Goal: Task Accomplishment & Management: Manage account settings

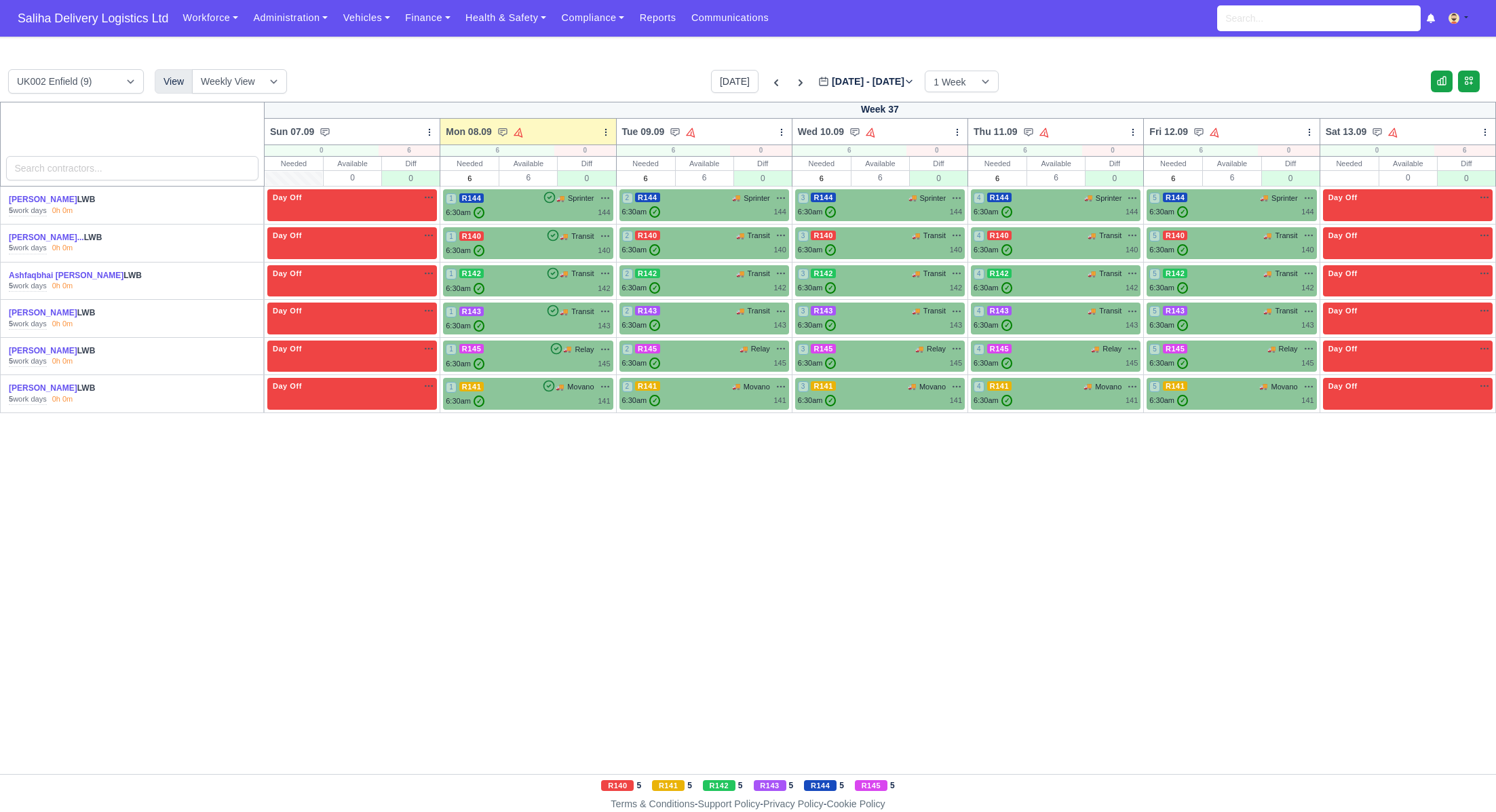
click at [126, 15] on span "Saliha Delivery Logistics Ltd" at bounding box center [92, 18] width 165 height 28
click at [378, 27] on link "Vehicles" at bounding box center [366, 18] width 63 height 27
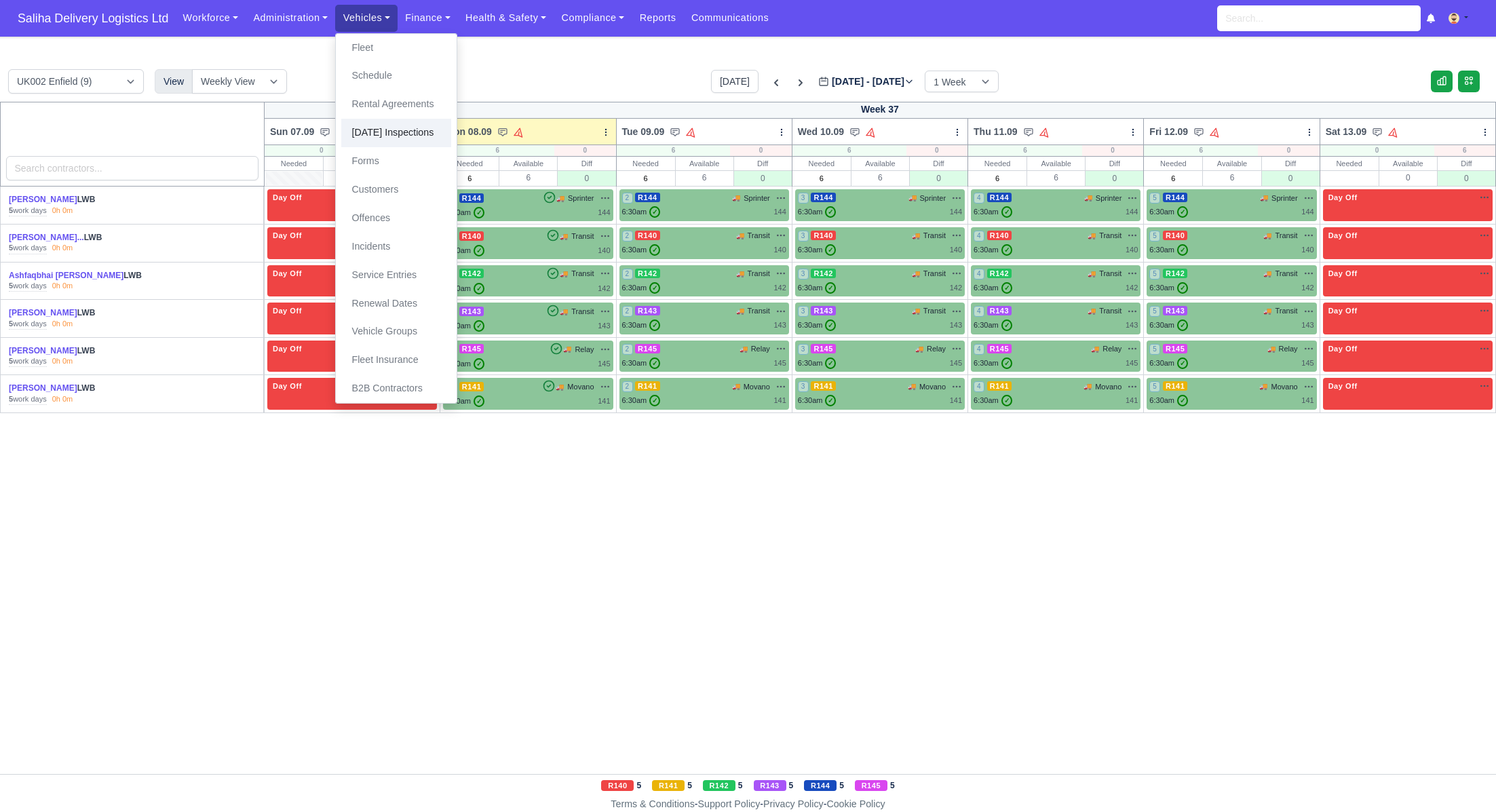
click at [399, 131] on link "[DATE] Inspections" at bounding box center [397, 133] width 110 height 29
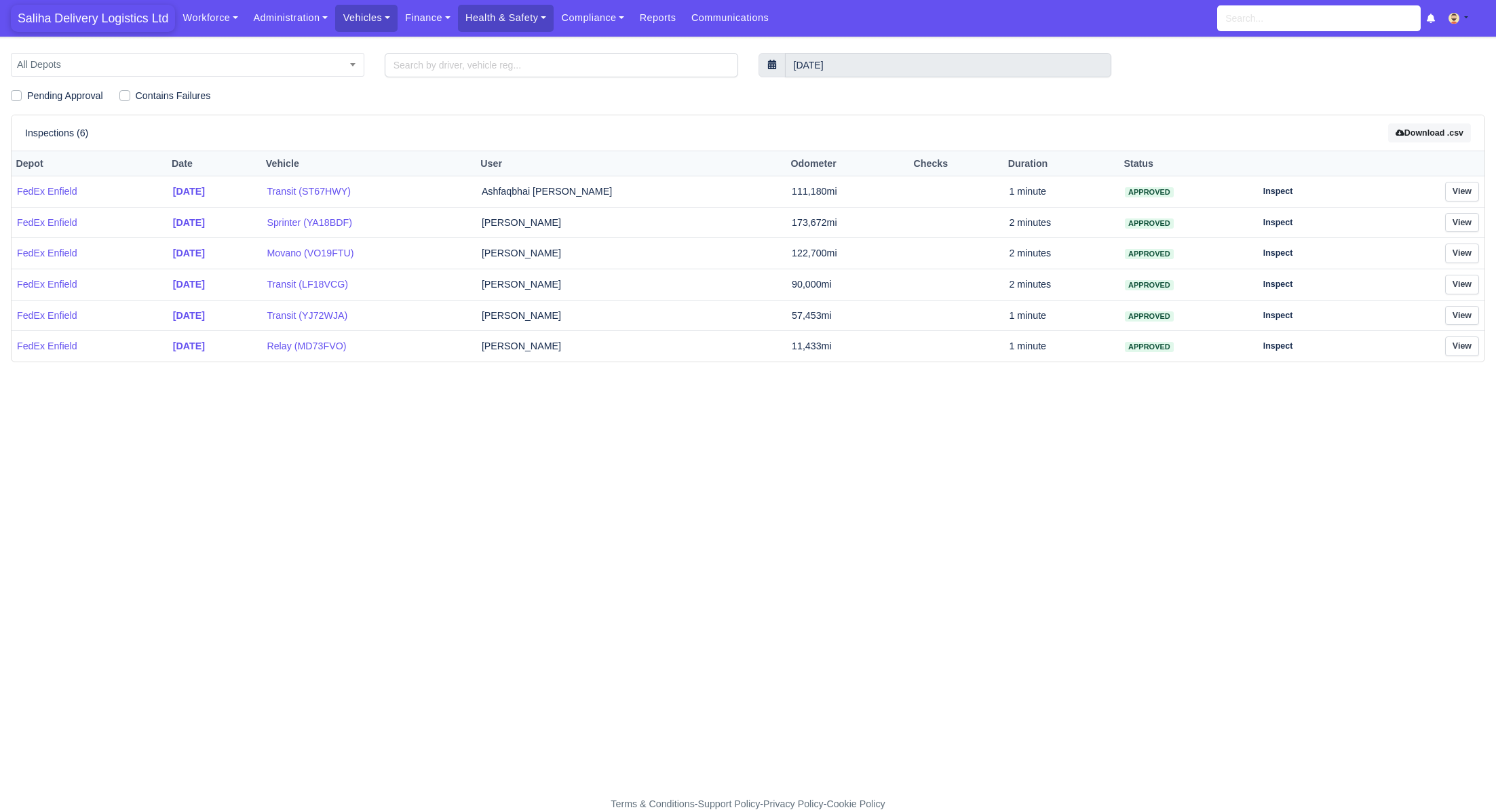
click at [112, 9] on span "Saliha Delivery Logistics Ltd" at bounding box center [92, 18] width 165 height 28
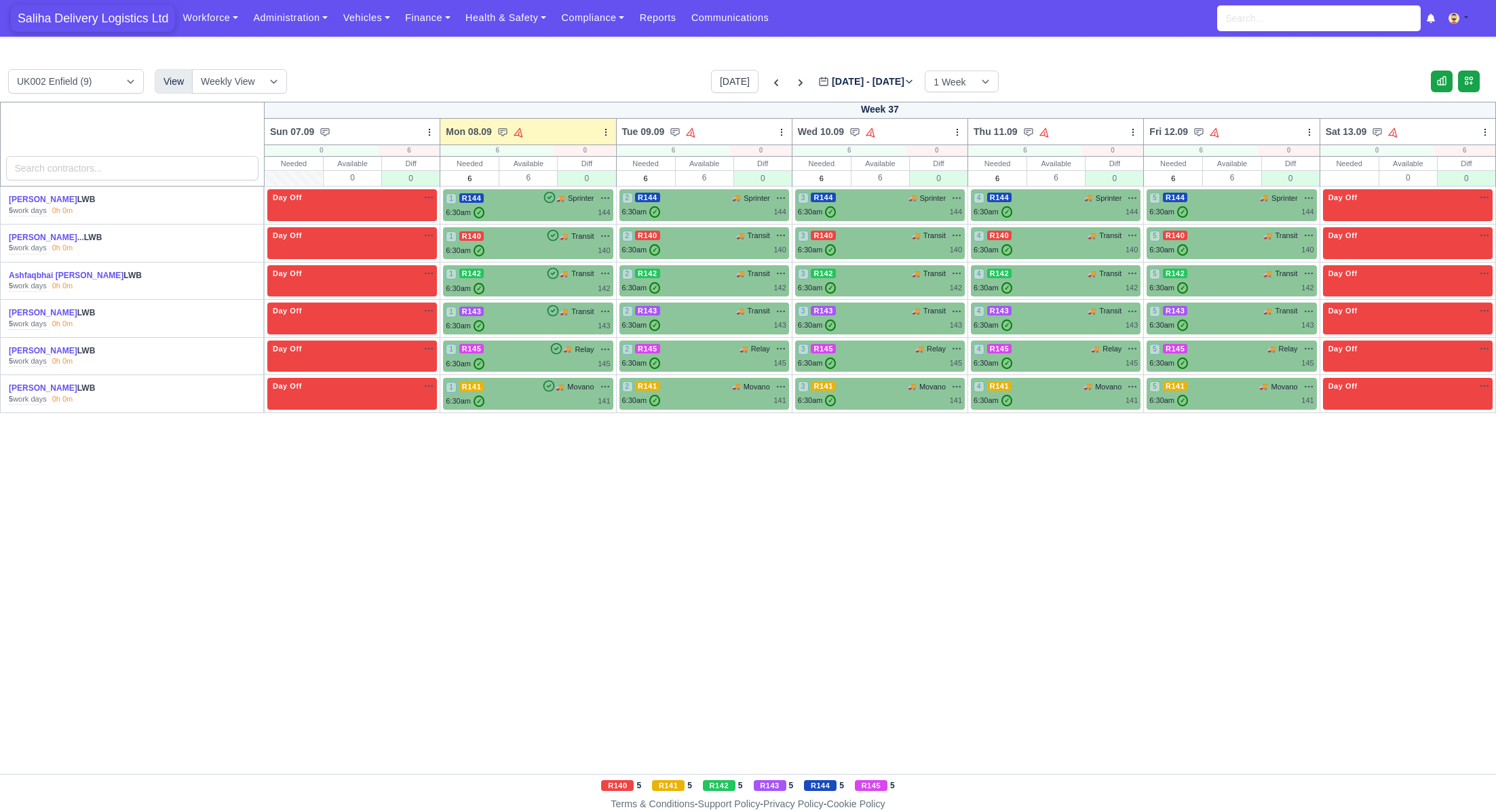
click at [83, 25] on span "Saliha Delivery Logistics Ltd" at bounding box center [92, 18] width 165 height 28
click at [222, 19] on link "Workforce" at bounding box center [210, 18] width 70 height 27
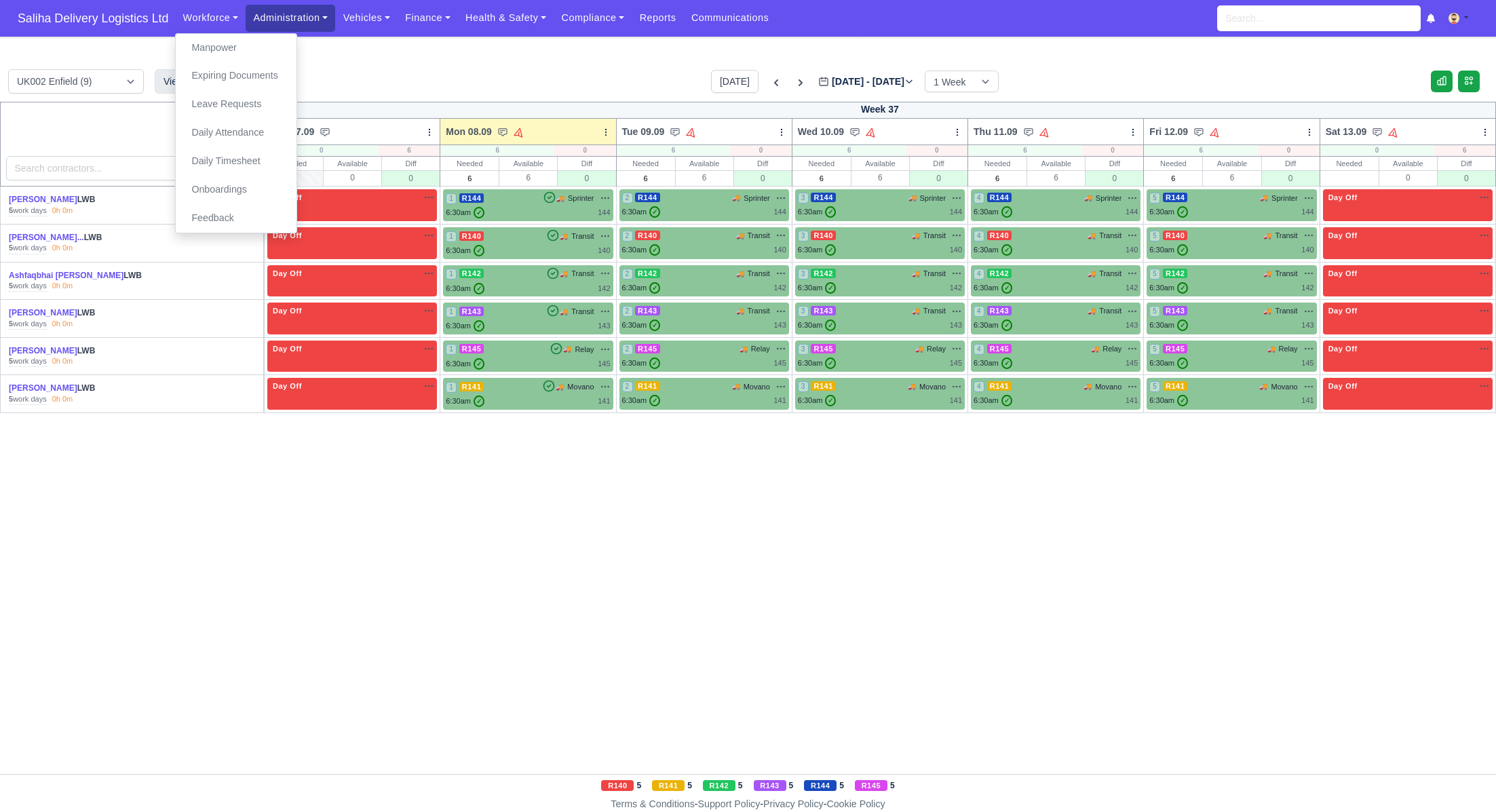
click at [283, 29] on link "Administration" at bounding box center [290, 18] width 89 height 27
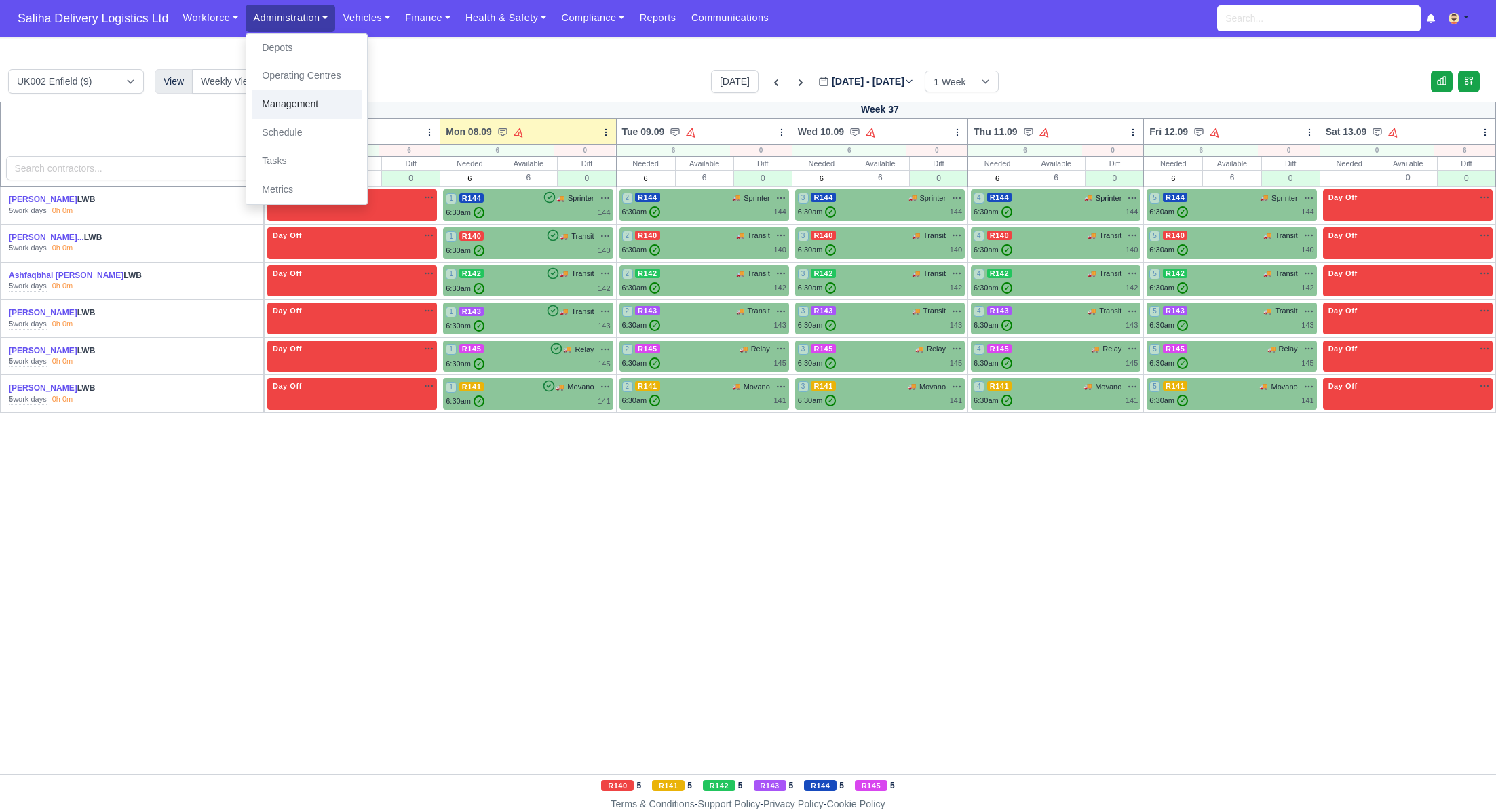
click at [296, 103] on link "Management" at bounding box center [307, 105] width 110 height 29
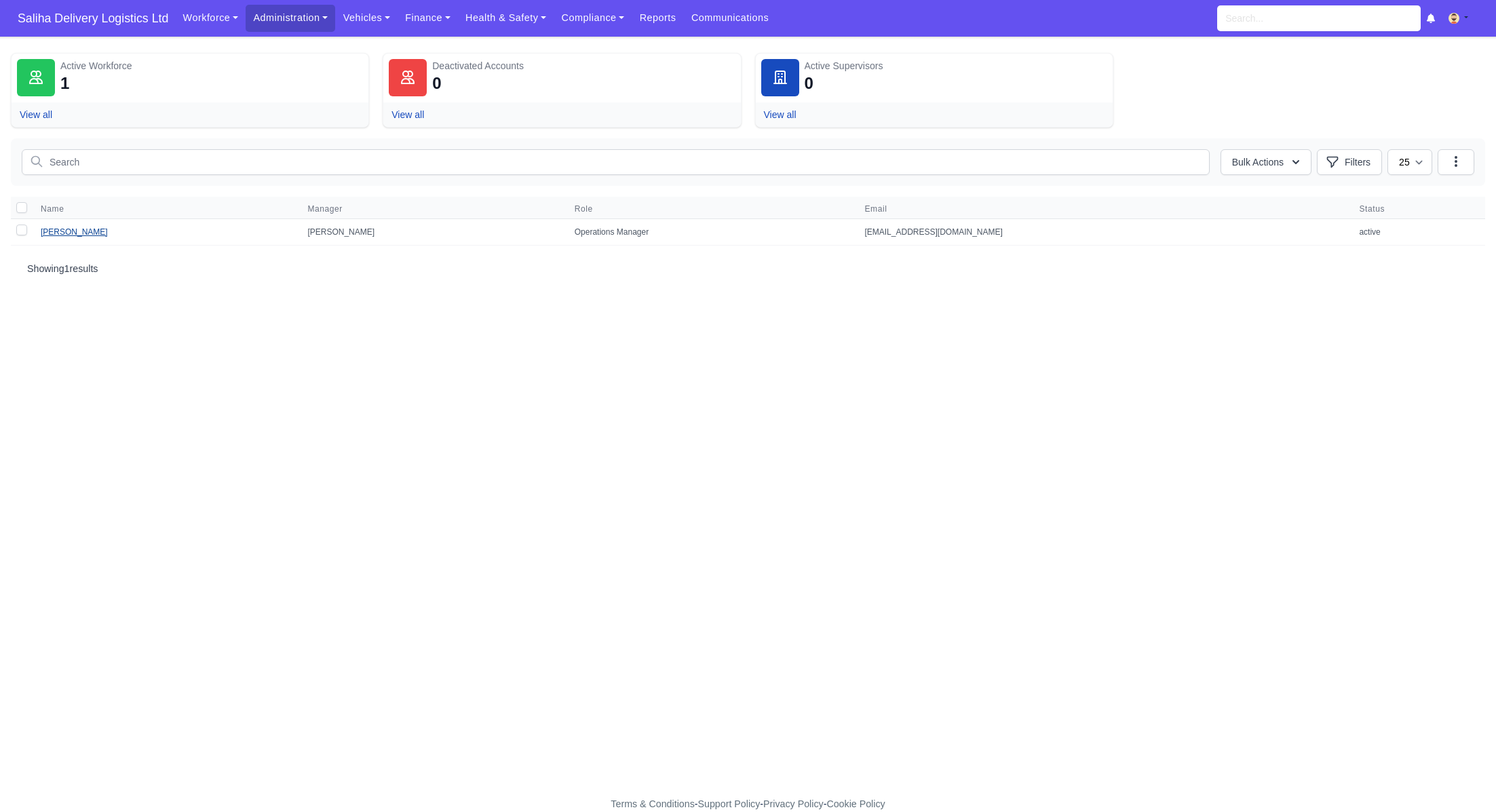
click at [82, 227] on link "[PERSON_NAME]" at bounding box center [74, 232] width 68 height 10
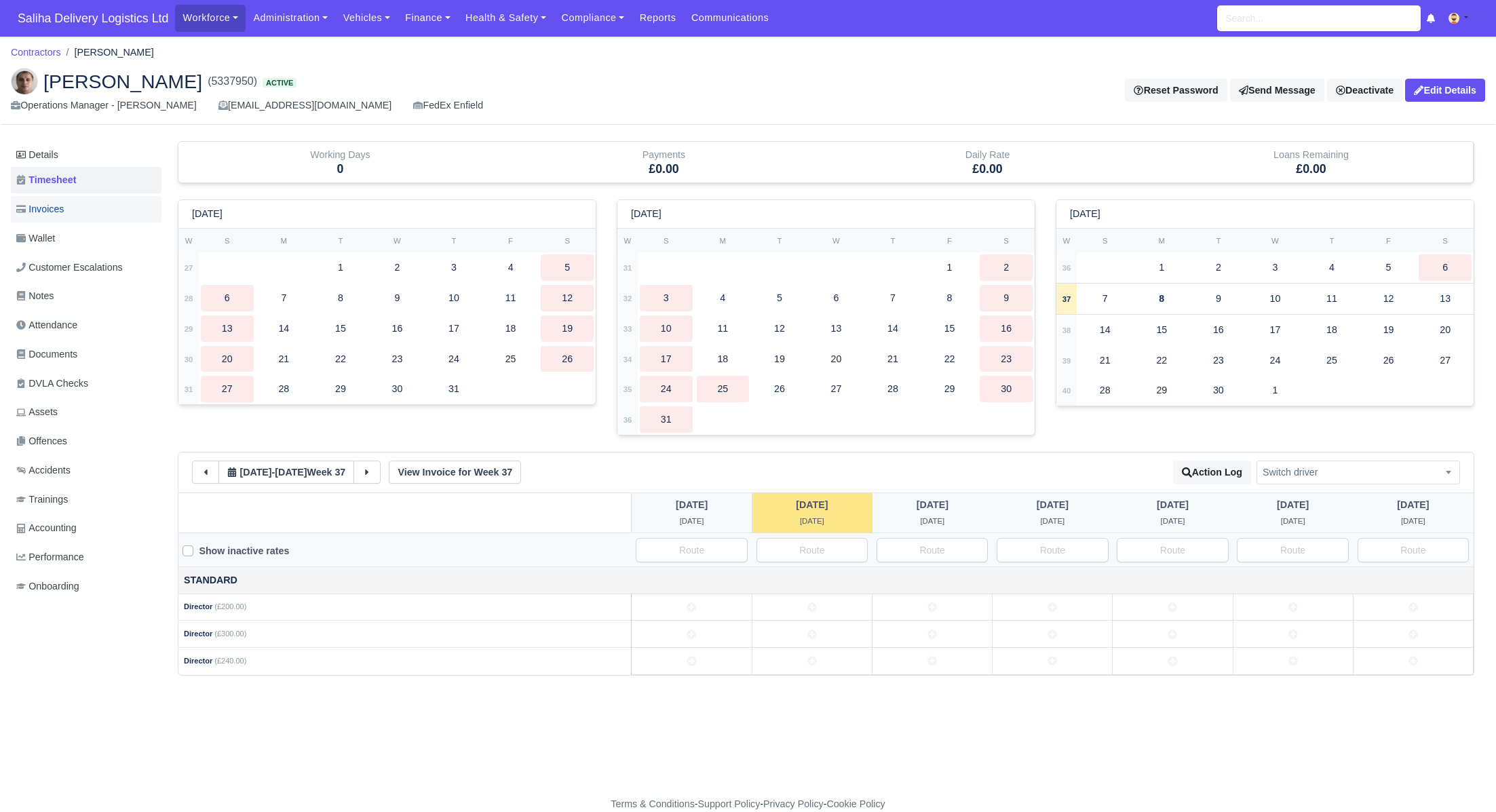
click at [74, 214] on link "Invoices" at bounding box center [86, 209] width 150 height 27
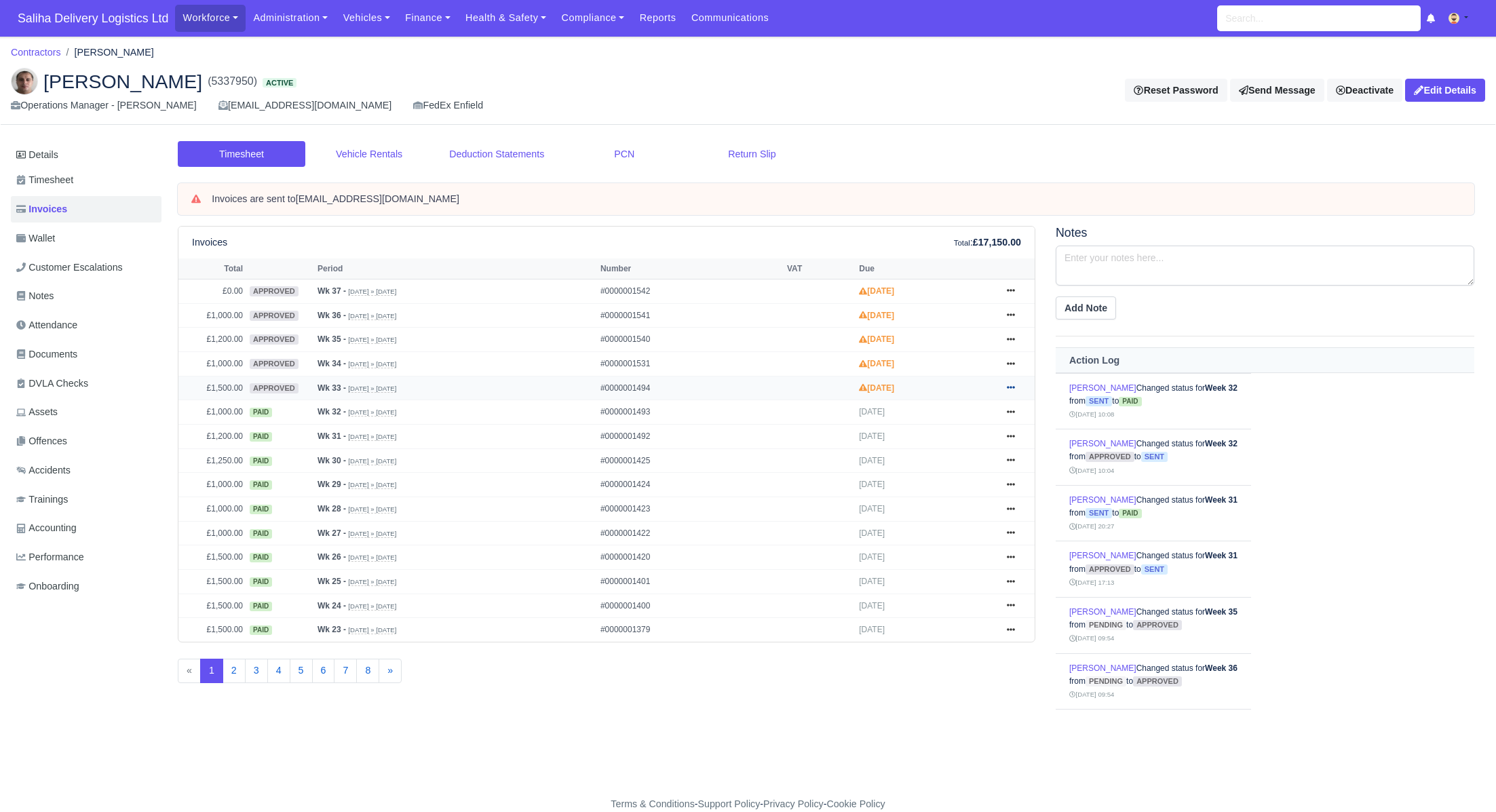
click at [1013, 383] on icon at bounding box center [1011, 387] width 9 height 9
click at [941, 434] on link "Send" at bounding box center [959, 442] width 121 height 29
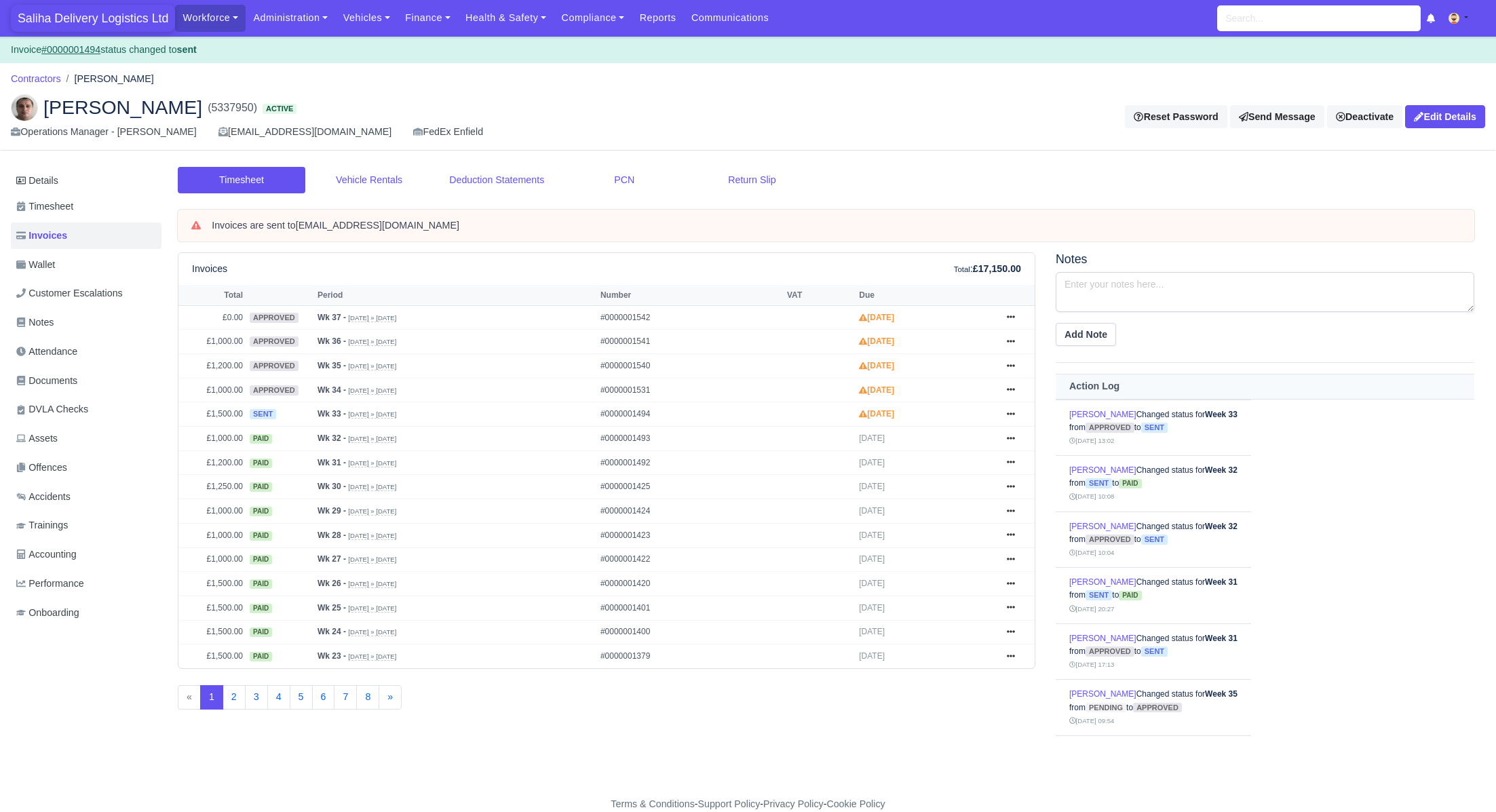
click at [104, 19] on span "Saliha Delivery Logistics Ltd" at bounding box center [92, 18] width 165 height 28
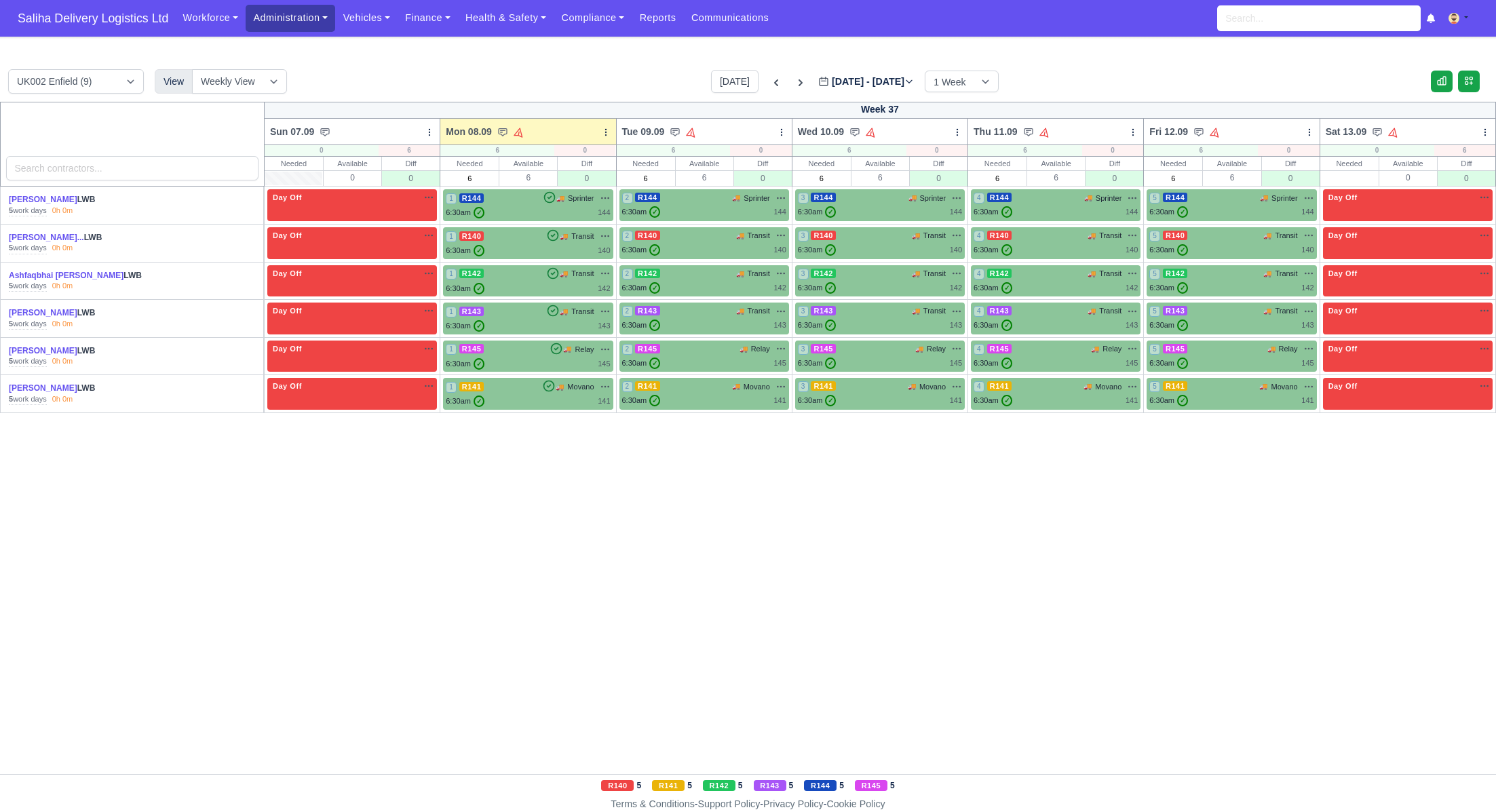
click at [264, 24] on link "Administration" at bounding box center [290, 18] width 89 height 27
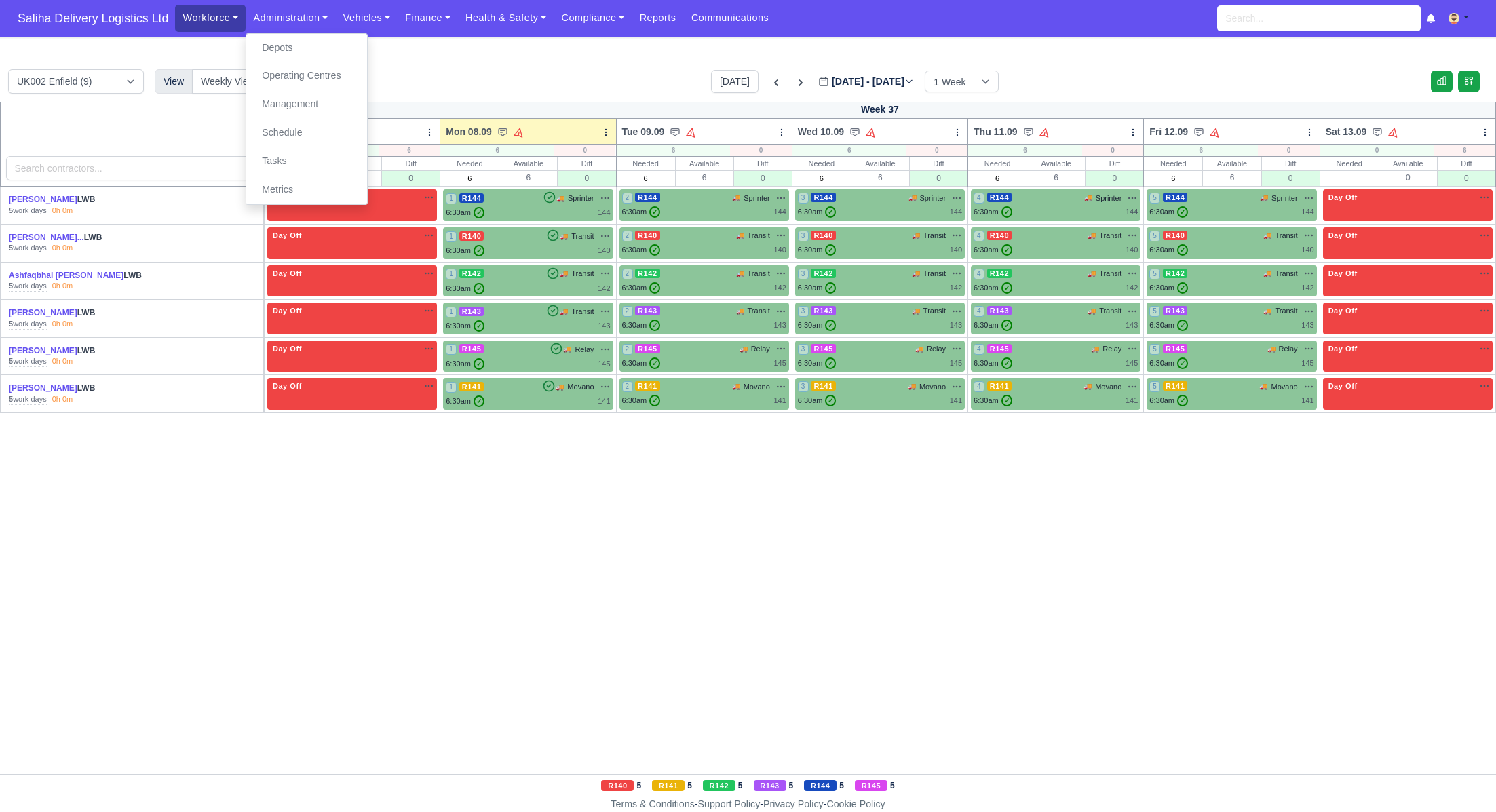
click at [228, 23] on link "Workforce" at bounding box center [210, 18] width 70 height 27
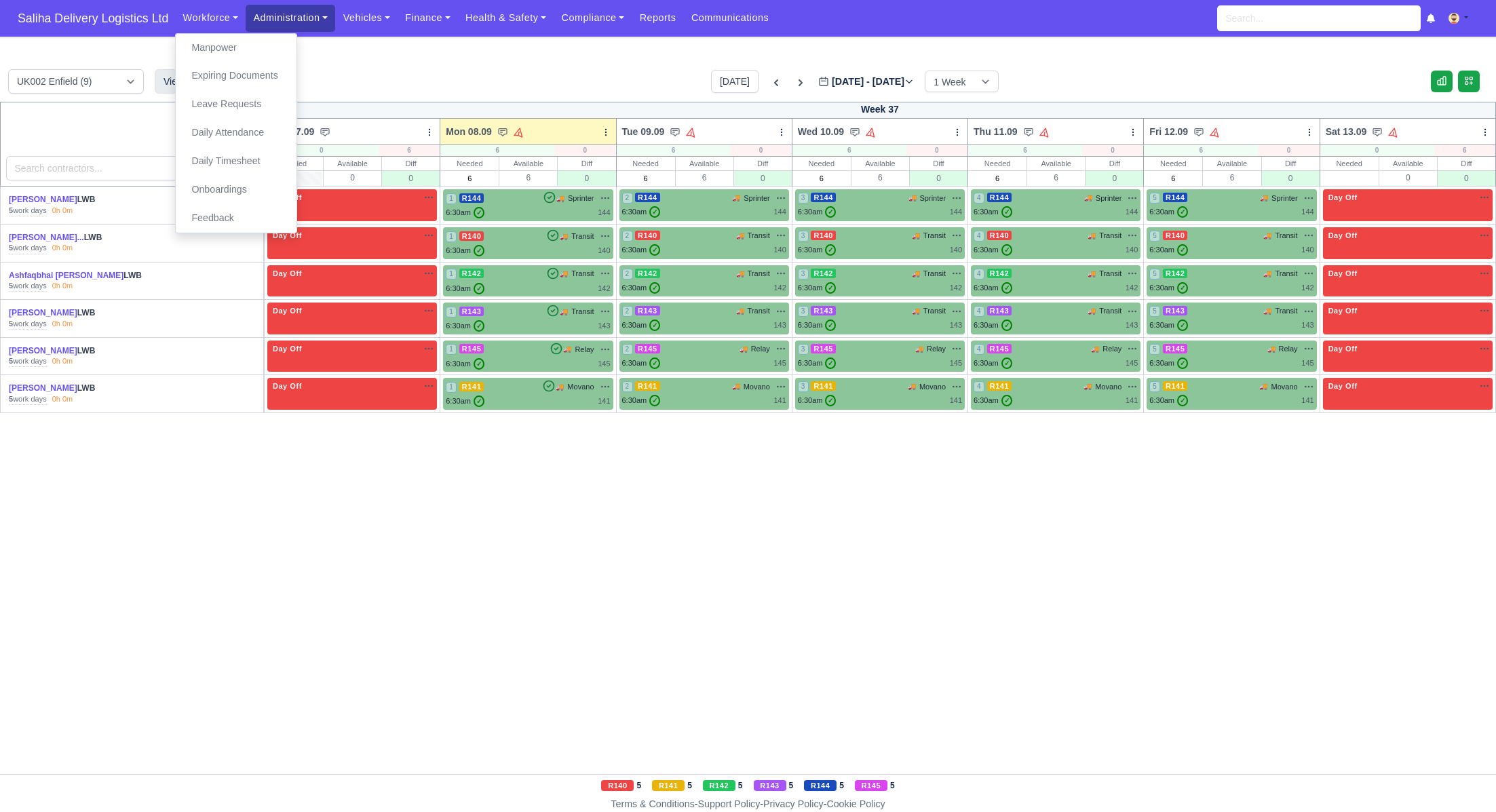
click at [262, 18] on link "Administration" at bounding box center [290, 18] width 89 height 27
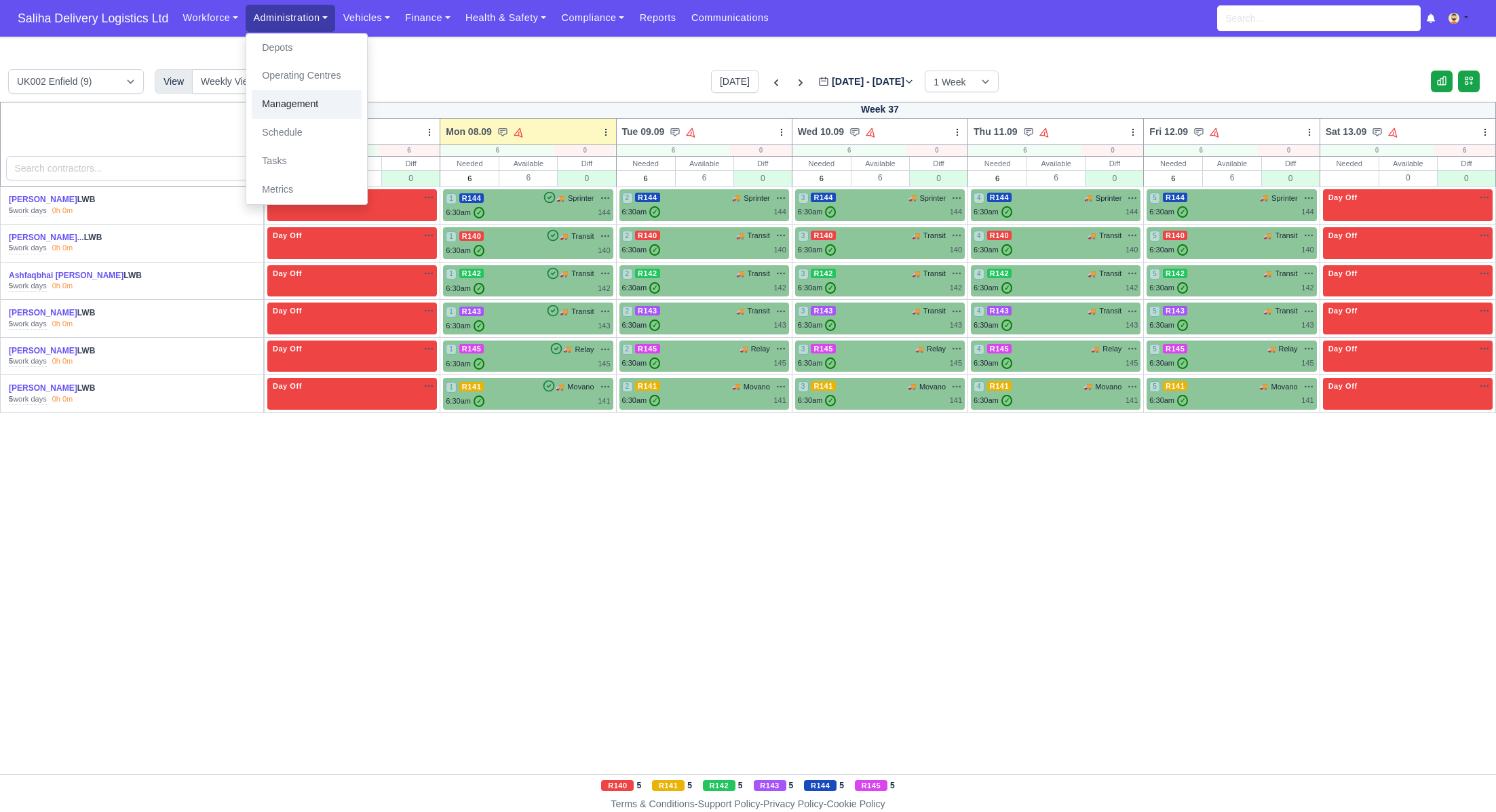
click at [272, 102] on link "Management" at bounding box center [307, 105] width 110 height 29
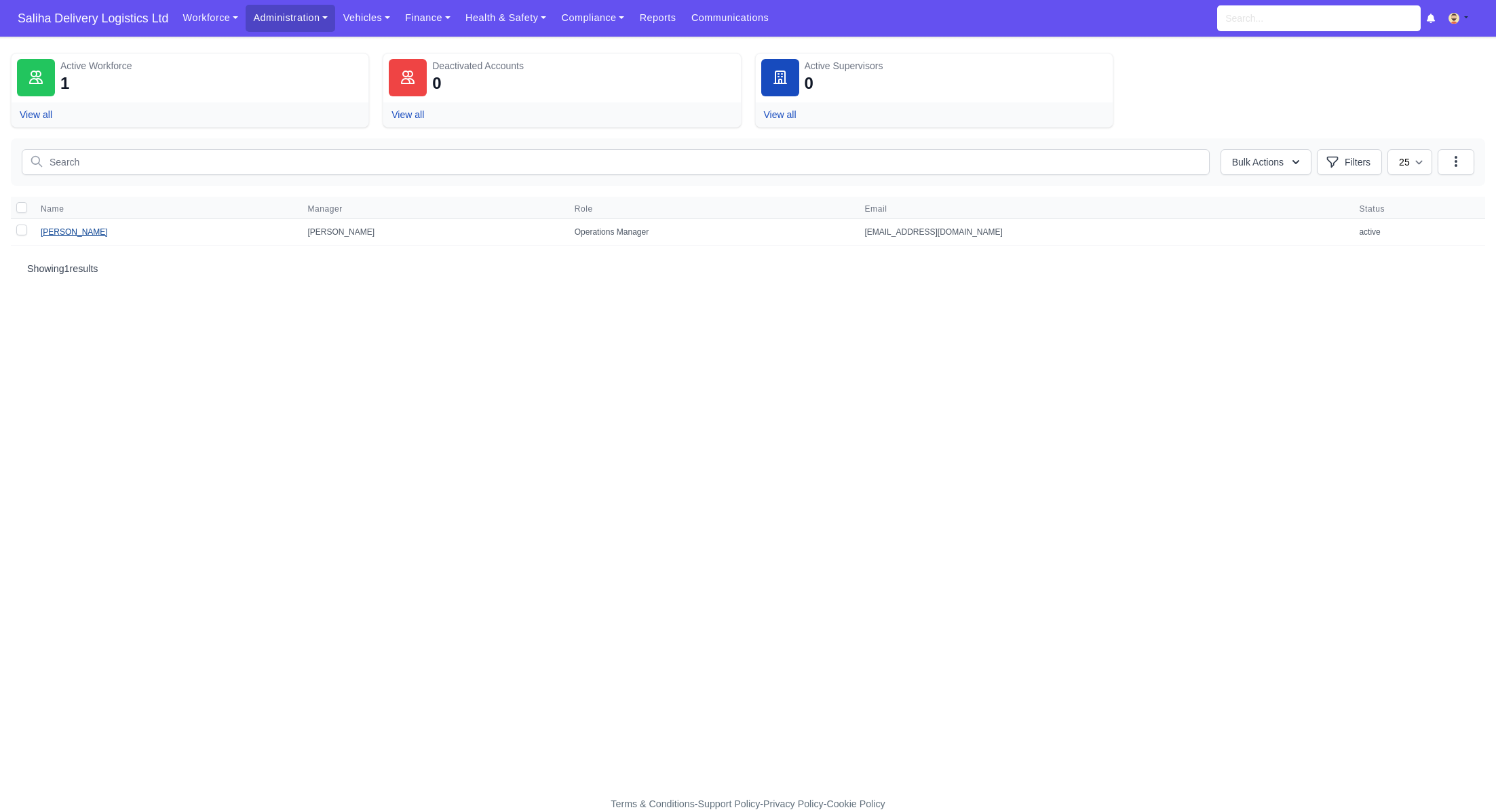
click at [73, 229] on link "[PERSON_NAME]" at bounding box center [74, 232] width 68 height 10
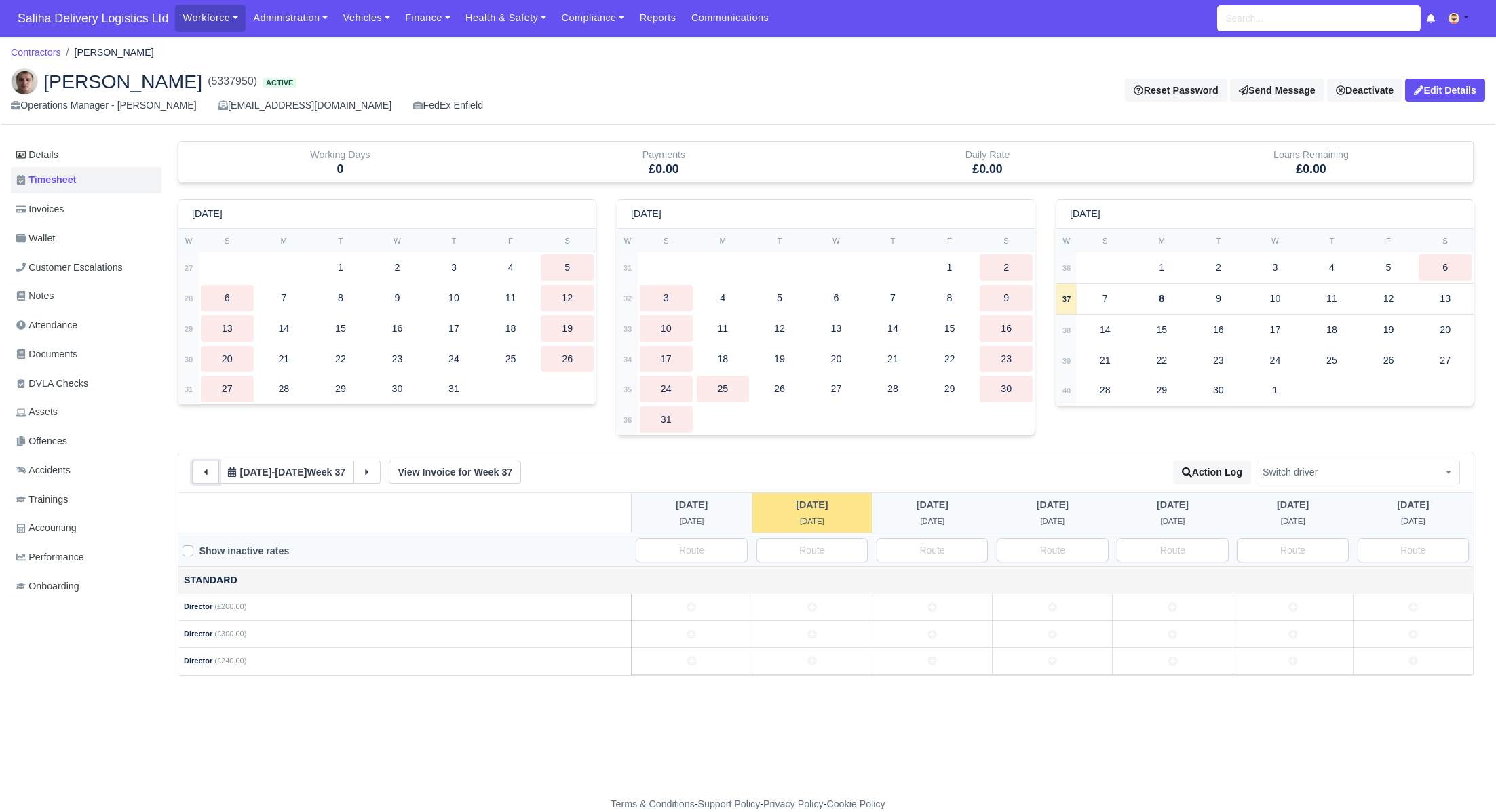
click at [208, 474] on icon at bounding box center [205, 473] width 10 height 10
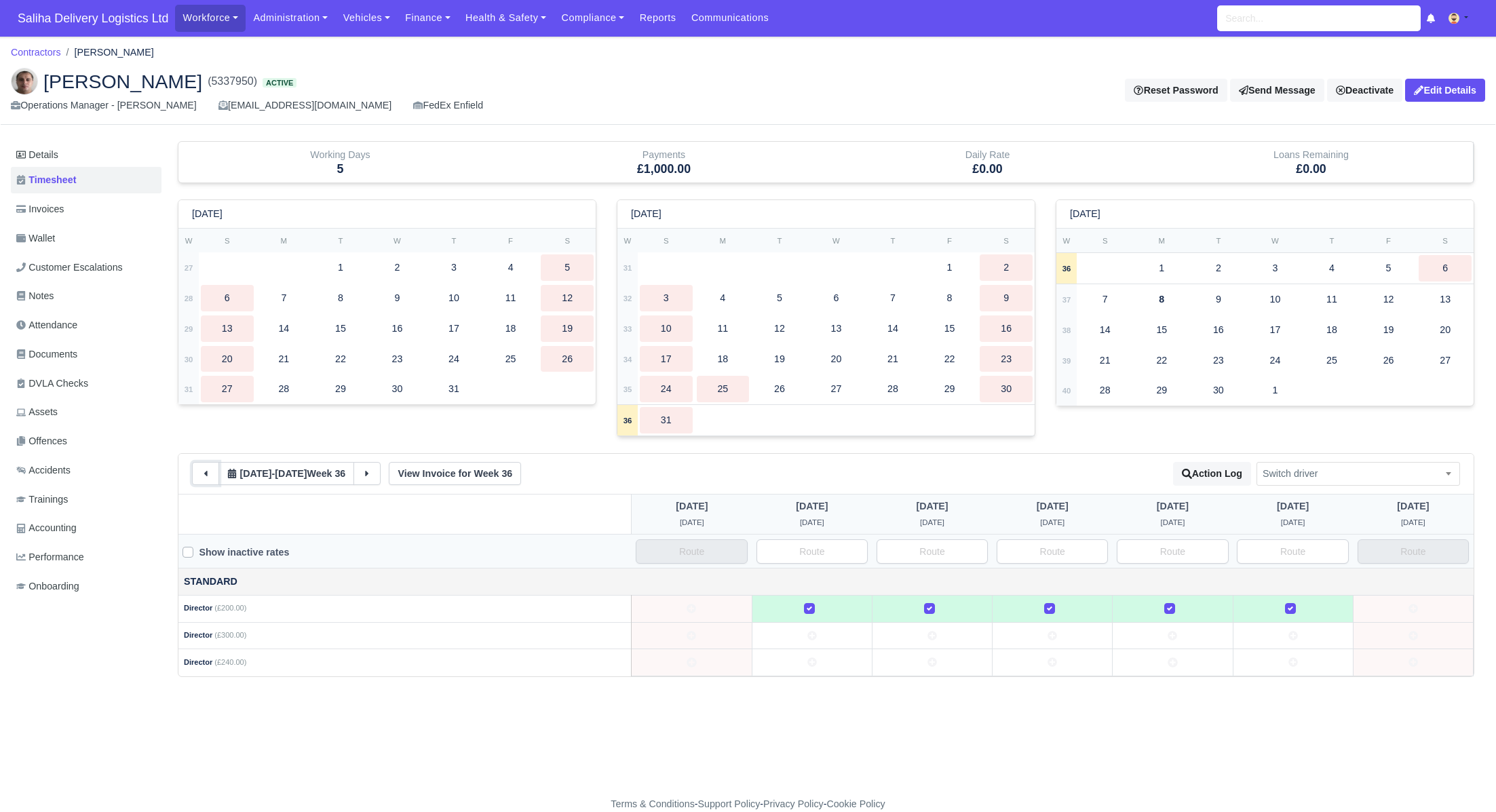
click at [208, 474] on icon at bounding box center [205, 474] width 10 height 10
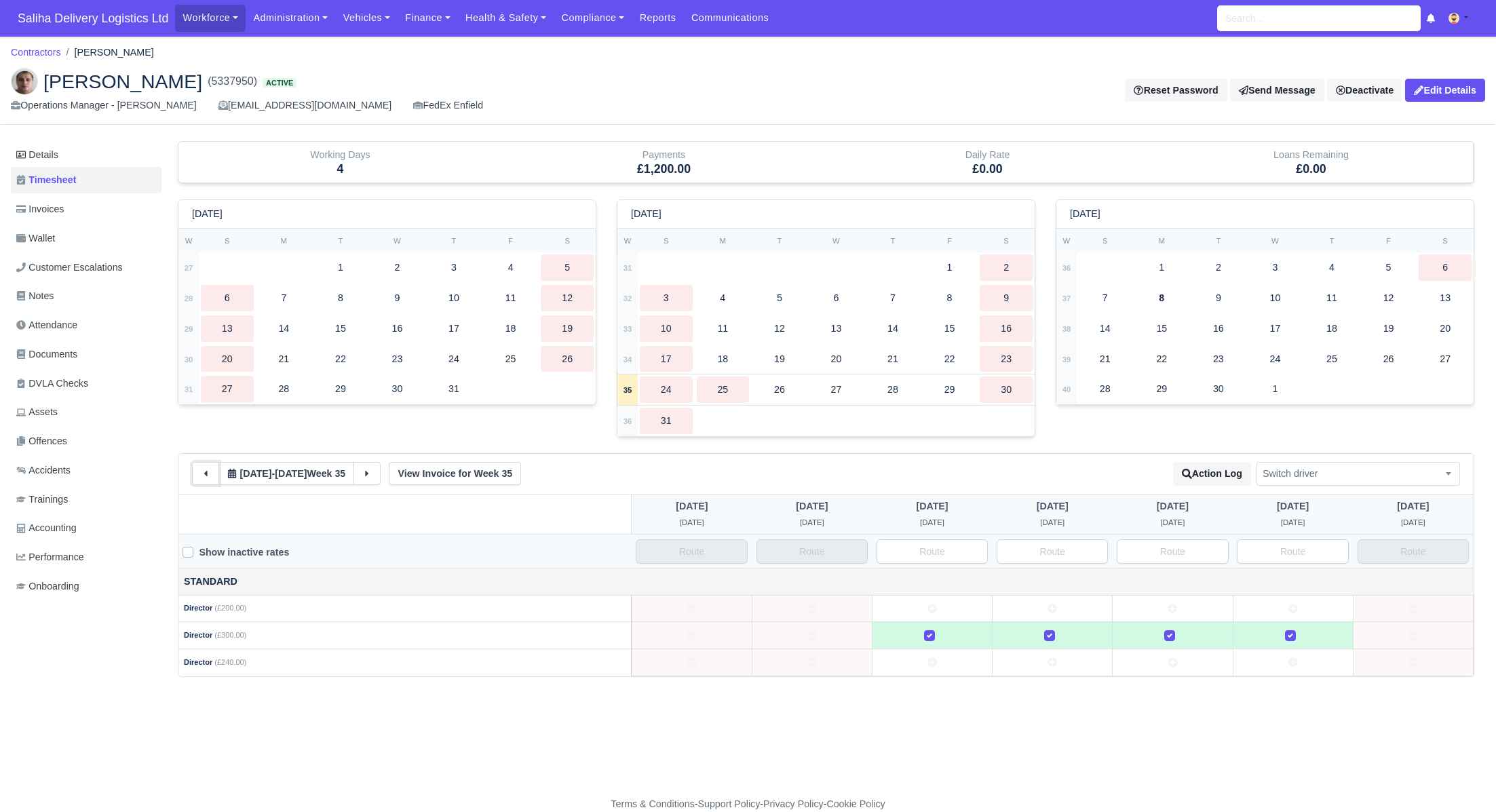
click at [208, 474] on icon at bounding box center [205, 474] width 10 height 10
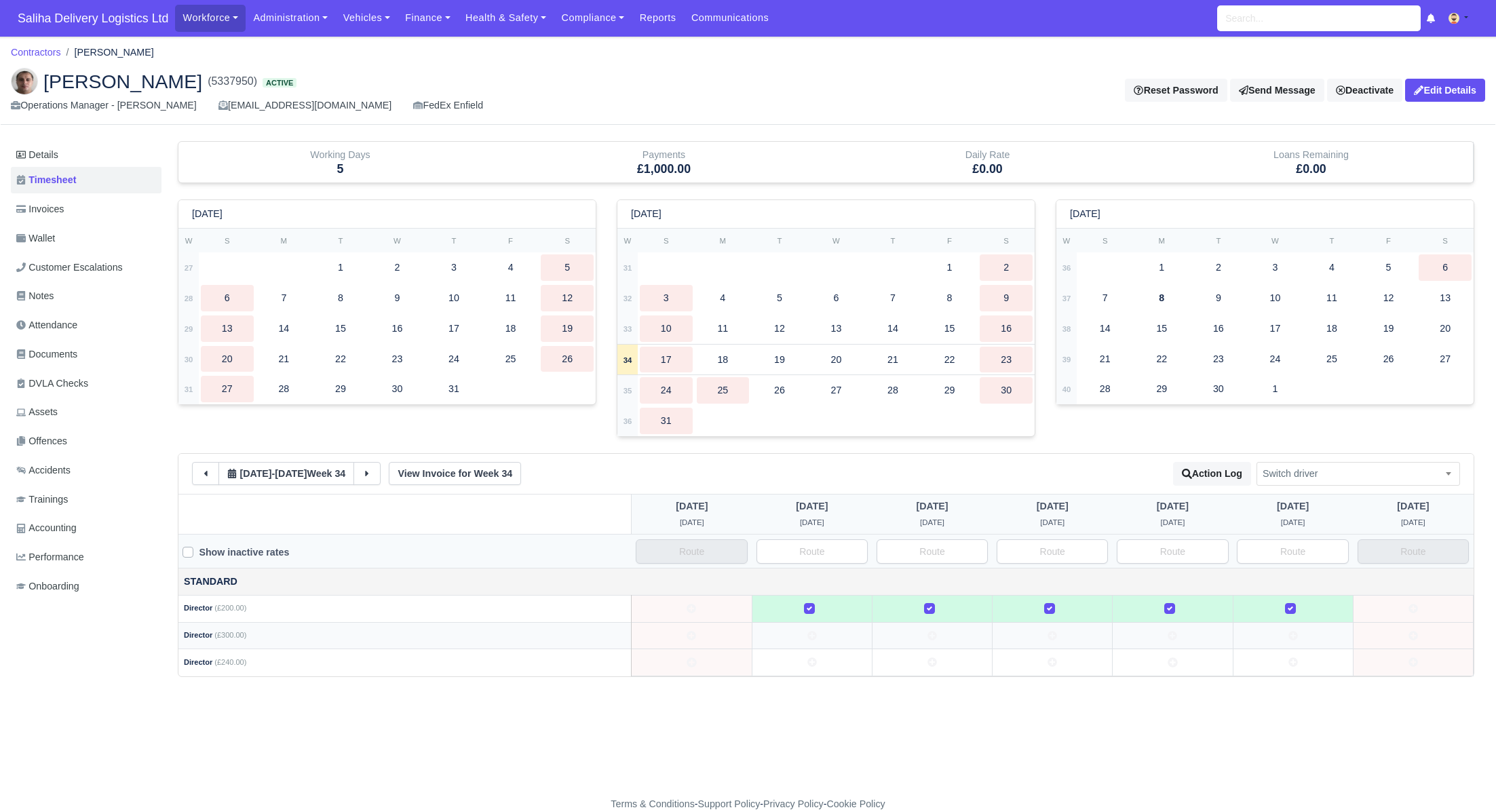
click at [818, 638] on td at bounding box center [812, 635] width 120 height 28
click at [918, 634] on td at bounding box center [932, 635] width 120 height 28
drag, startPoint x: 1023, startPoint y: 632, endPoint x: 1041, endPoint y: 633, distance: 18.0
click at [1023, 632] on td at bounding box center [1053, 635] width 120 height 28
click at [1175, 632] on icon at bounding box center [1174, 636] width 10 height 10
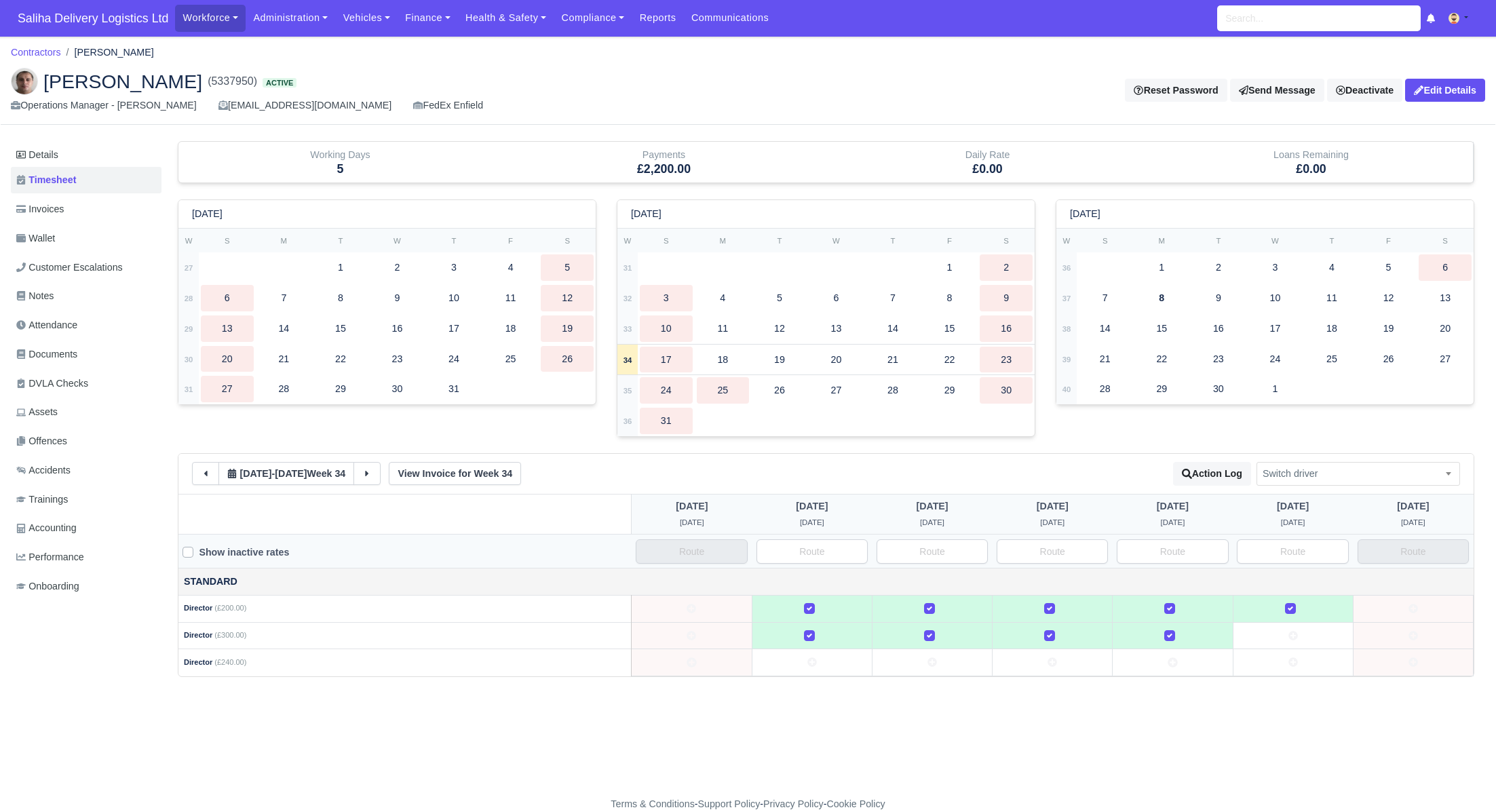
click at [1289, 634] on icon at bounding box center [1293, 636] width 10 height 10
drag, startPoint x: 1290, startPoint y: 607, endPoint x: 1228, endPoint y: 609, distance: 62.0
click at [1302, 601] on label at bounding box center [1302, 601] width 0 height 0
click at [1178, 606] on div at bounding box center [1173, 609] width 108 height 15
drag, startPoint x: 1059, startPoint y: 607, endPoint x: 971, endPoint y: 604, distance: 88.1
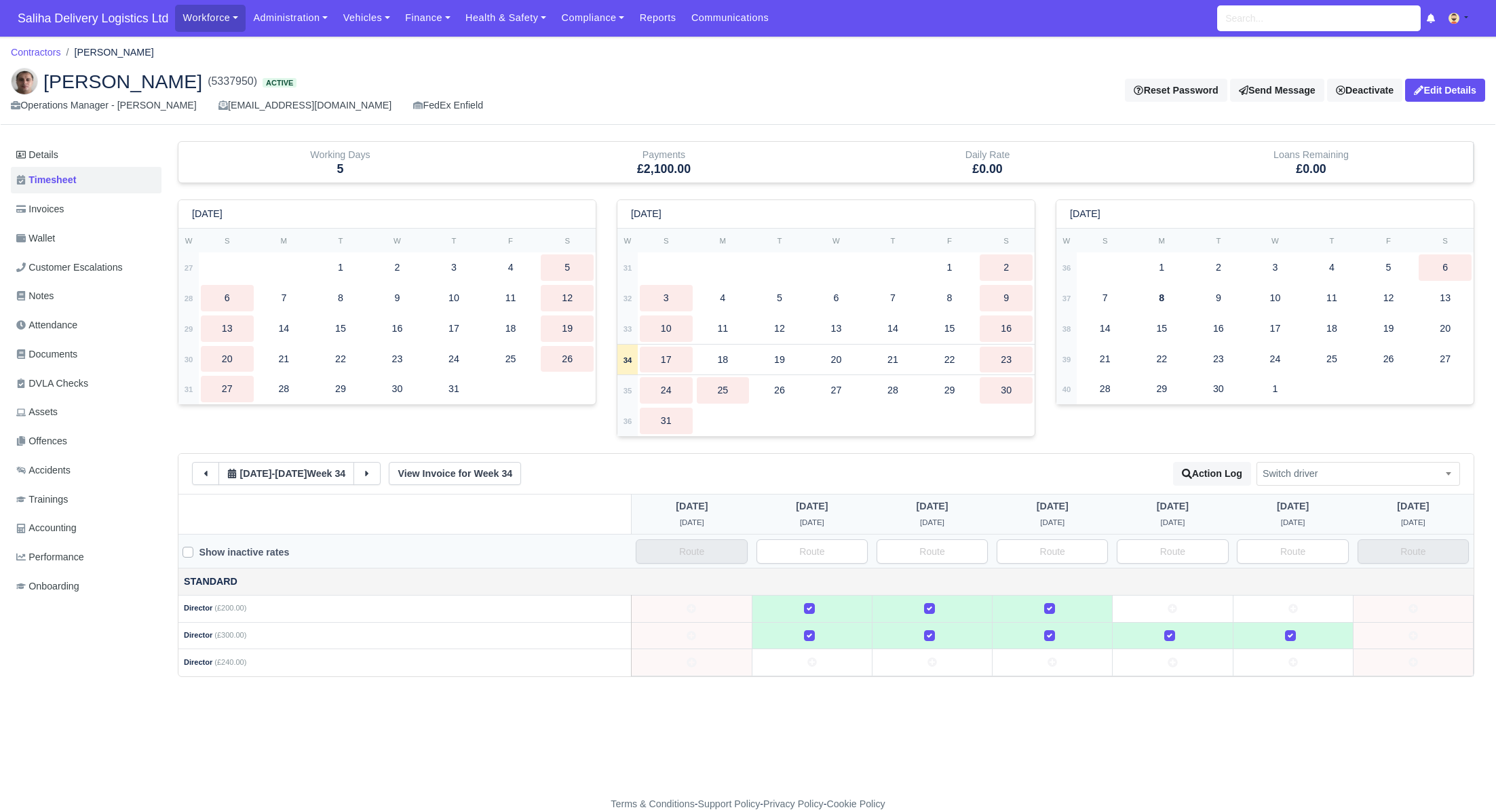
click at [1059, 607] on div at bounding box center [1053, 609] width 108 height 15
click at [942, 605] on div at bounding box center [932, 609] width 108 height 15
click at [821, 601] on label at bounding box center [821, 601] width 0 height 0
click at [202, 473] on icon at bounding box center [205, 474] width 10 height 10
click at [372, 474] on icon at bounding box center [367, 474] width 10 height 10
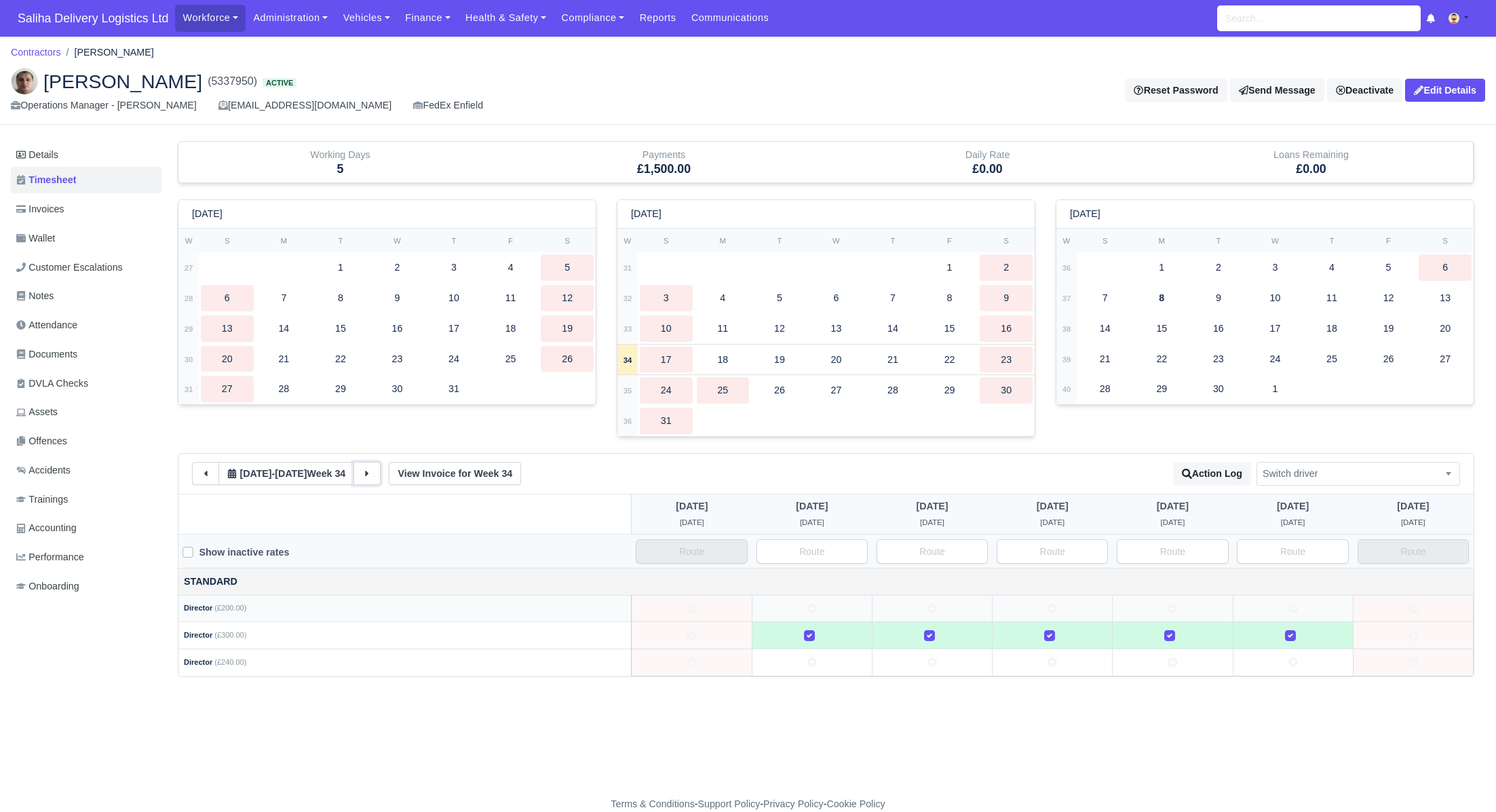
click at [372, 474] on icon at bounding box center [367, 474] width 10 height 10
click at [372, 470] on icon at bounding box center [367, 474] width 10 height 10
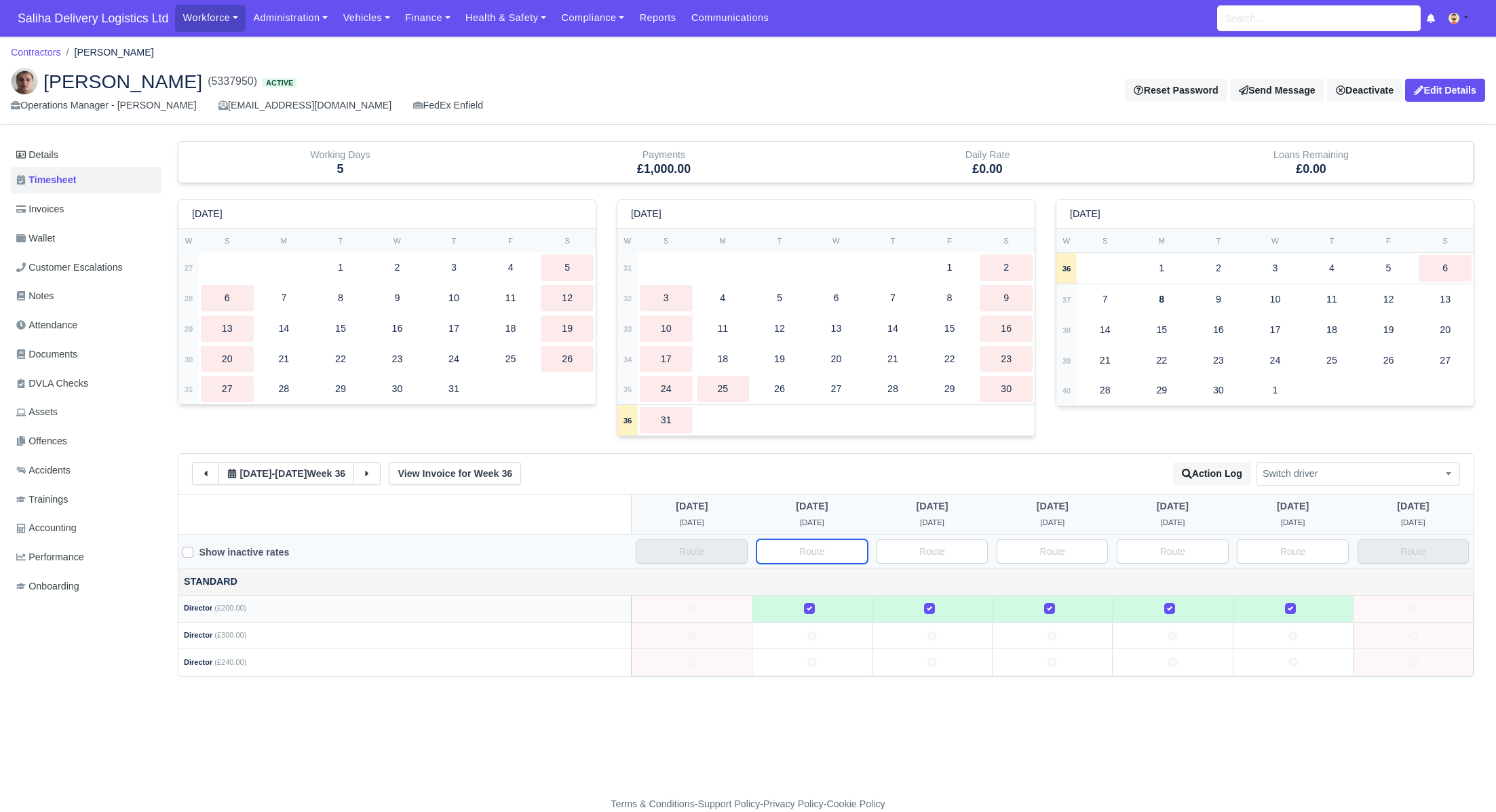
click at [832, 549] on input "text" at bounding box center [812, 551] width 111 height 25
drag, startPoint x: 860, startPoint y: 553, endPoint x: 788, endPoint y: 552, distance: 72.0
click at [788, 552] on input "Director" at bounding box center [812, 551] width 111 height 25
type input "Director"
click at [951, 541] on input "text" at bounding box center [932, 551] width 111 height 25
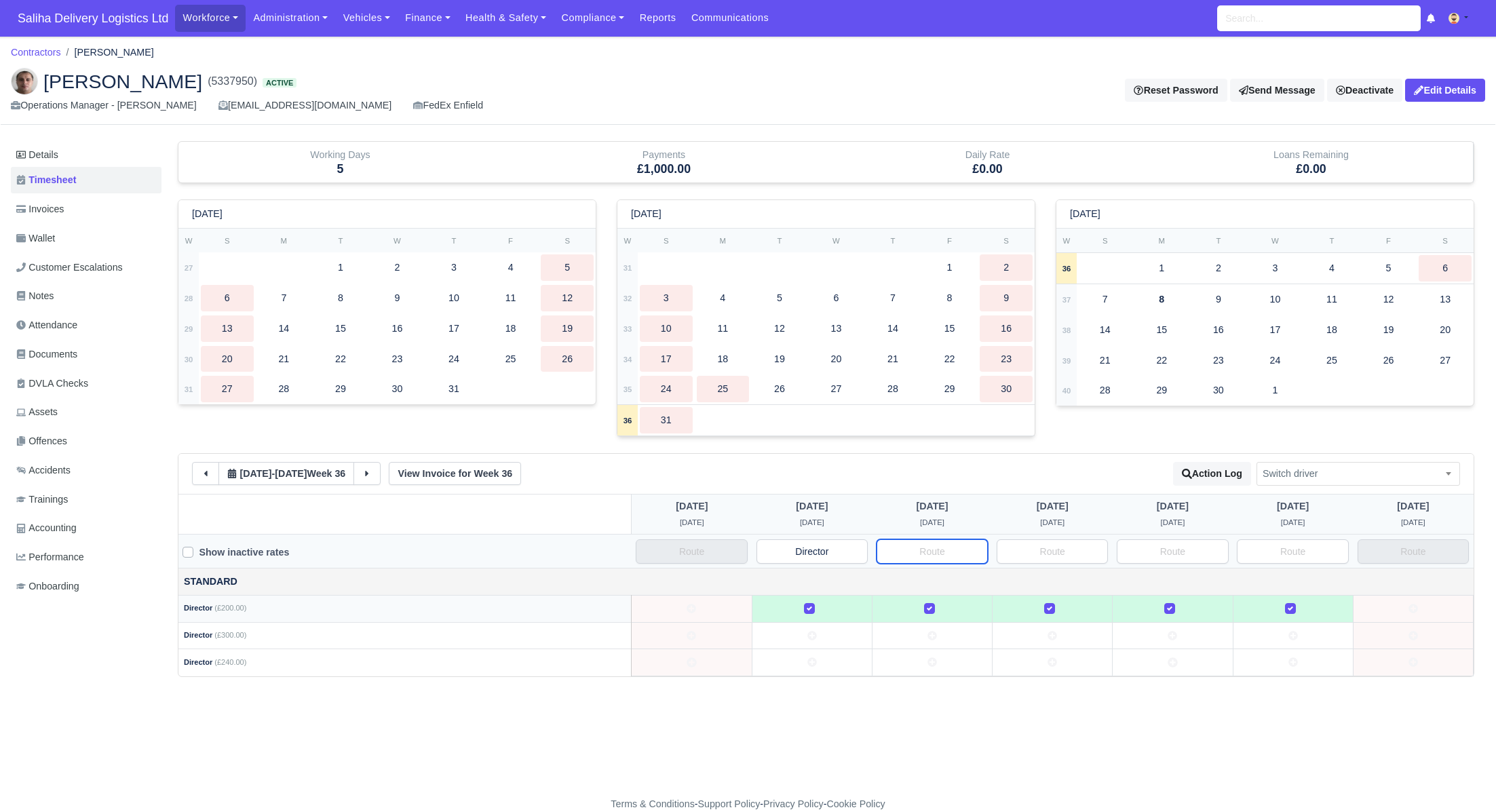
paste input "Director"
type input "Director"
click at [1045, 546] on input "text" at bounding box center [1052, 551] width 111 height 25
paste input "Director"
type input "Director"
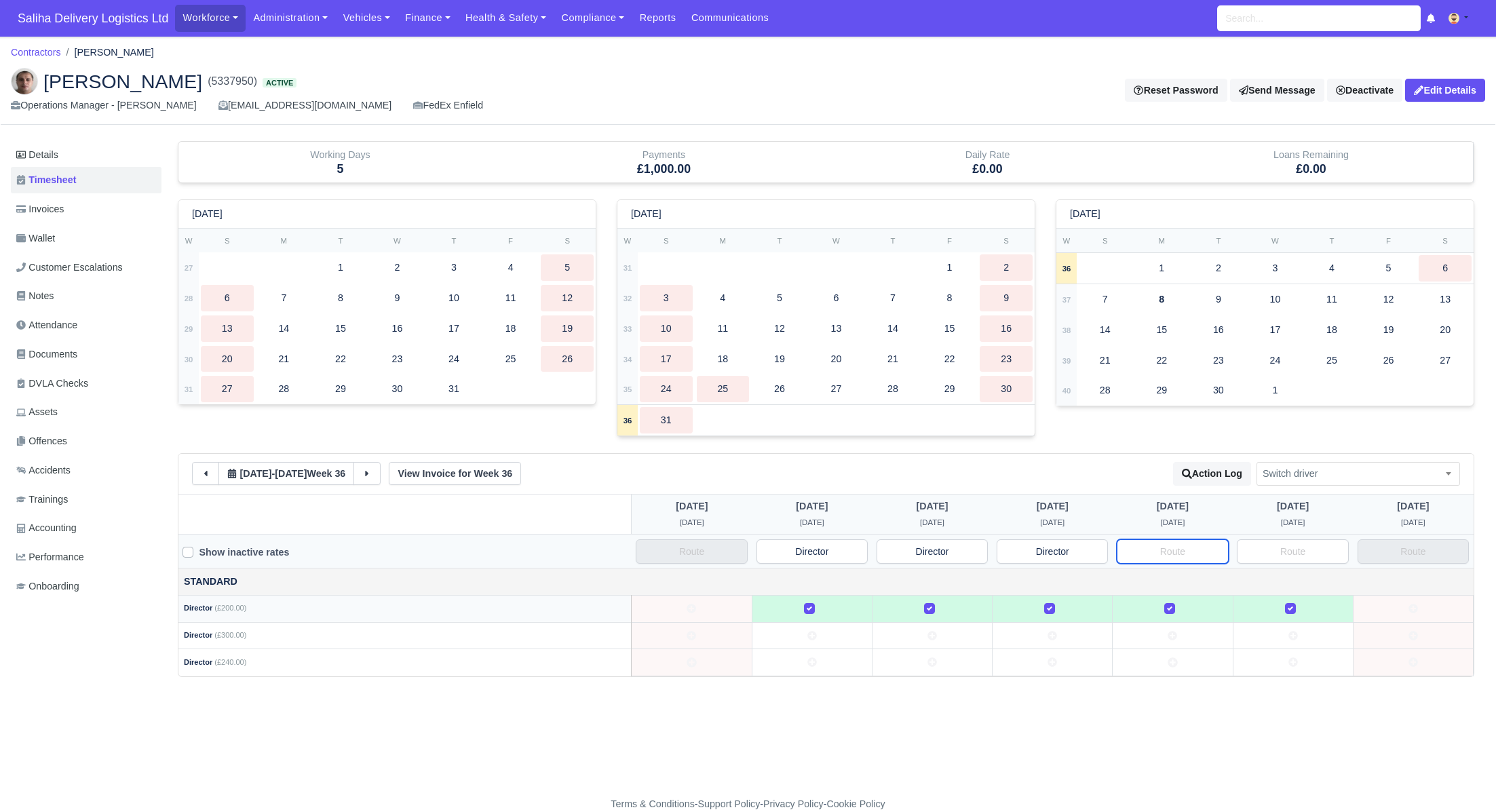
click at [1150, 549] on input "text" at bounding box center [1172, 551] width 111 height 25
paste input "Director"
type input "Director"
click at [1328, 546] on input "text" at bounding box center [1292, 551] width 111 height 25
paste input "Director"
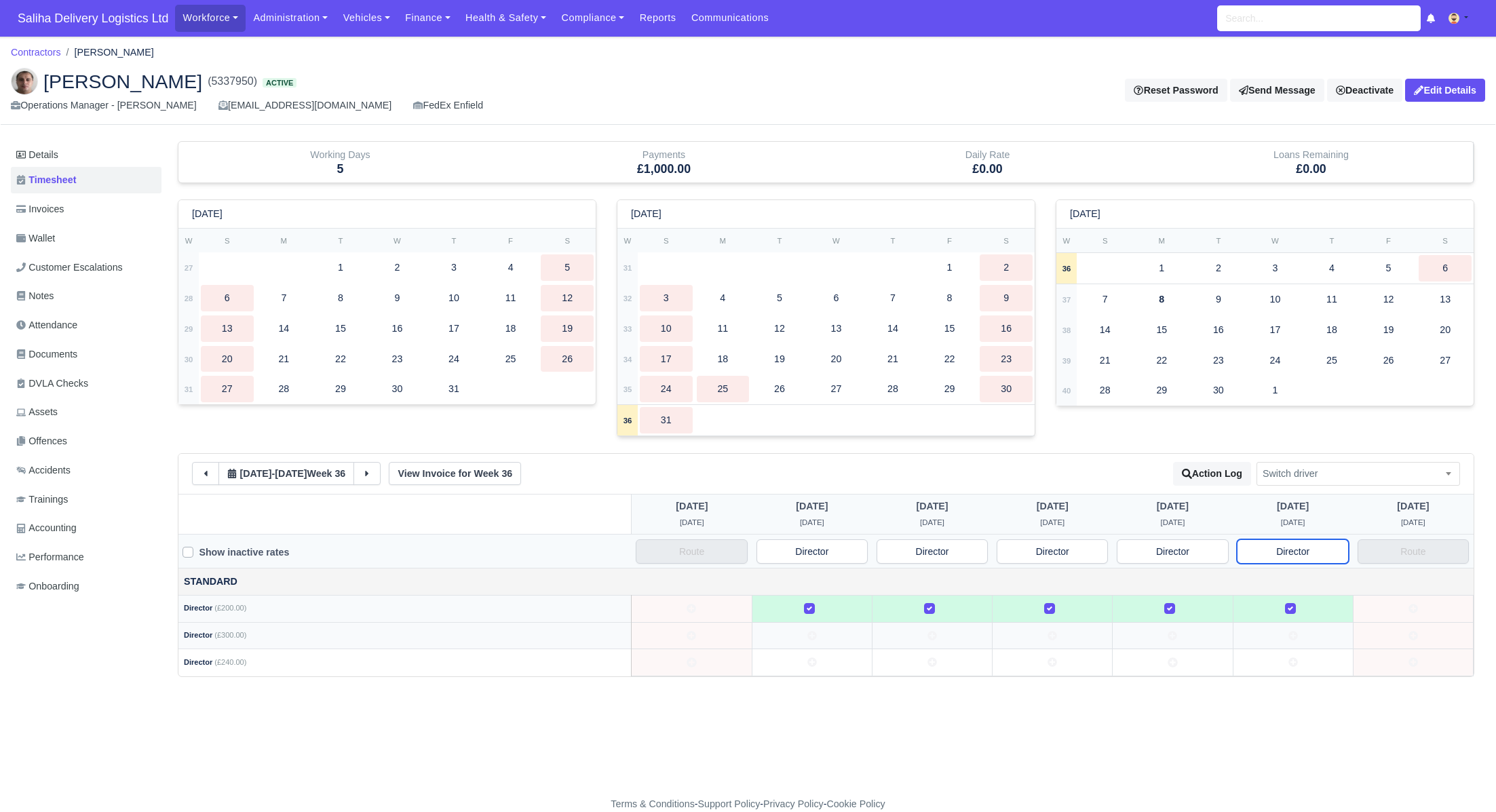
type input "Director"
click at [818, 634] on td at bounding box center [812, 635] width 120 height 28
click at [1031, 633] on td at bounding box center [1053, 635] width 120 height 28
click at [1156, 637] on td at bounding box center [1173, 635] width 120 height 28
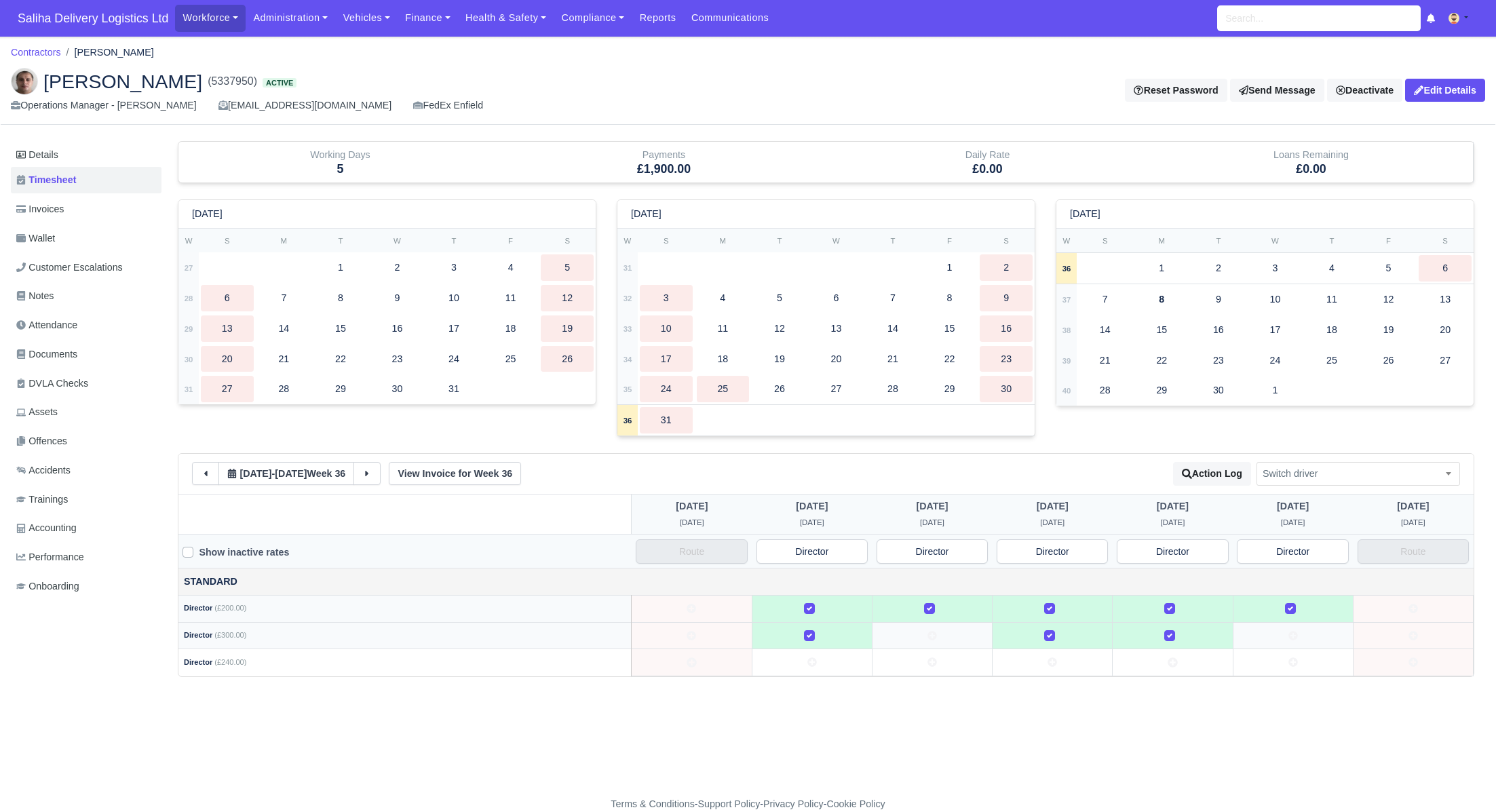
click at [1283, 629] on td at bounding box center [1292, 635] width 120 height 28
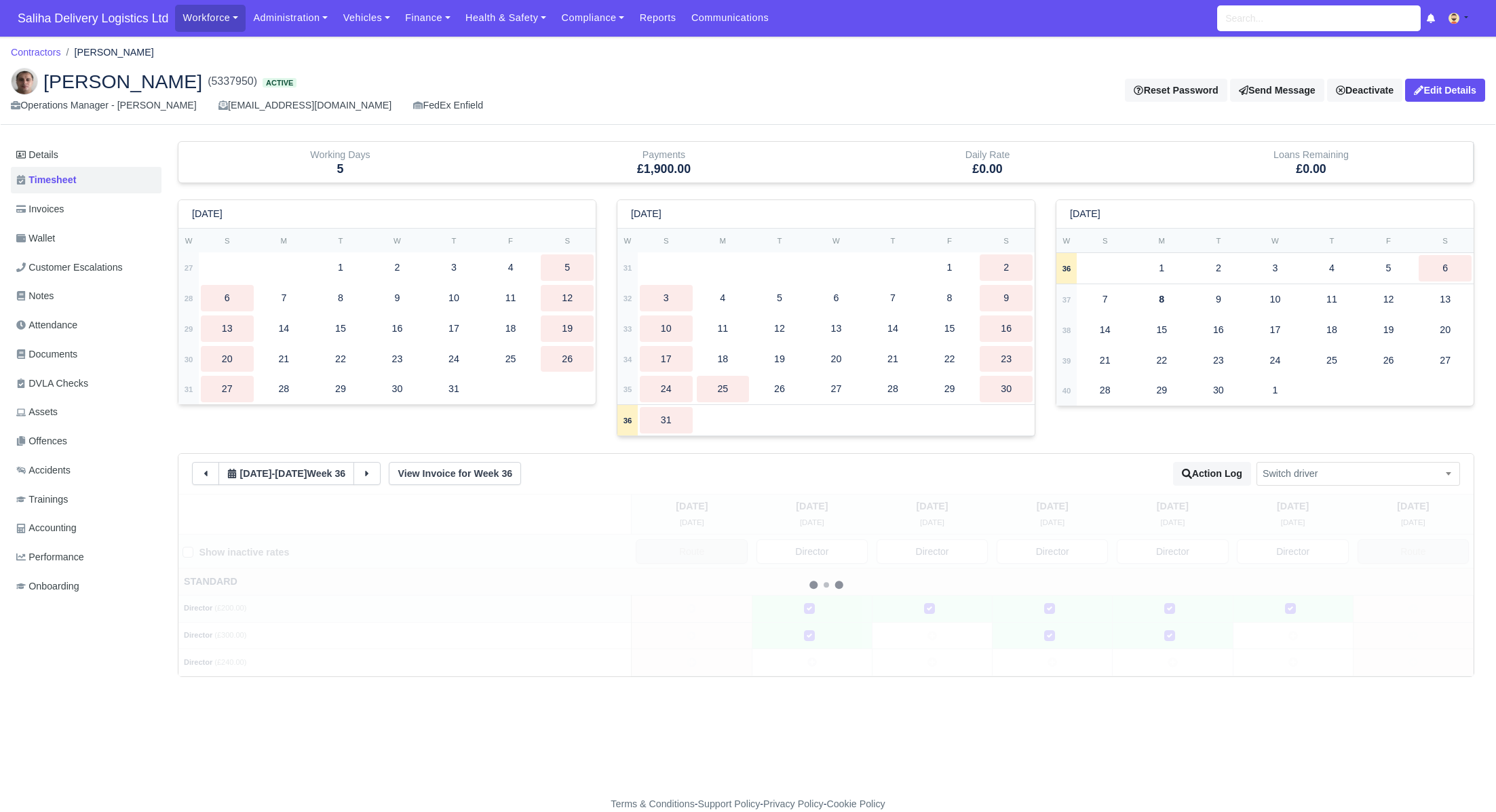
click at [1302, 601] on label at bounding box center [1302, 601] width 0 height 0
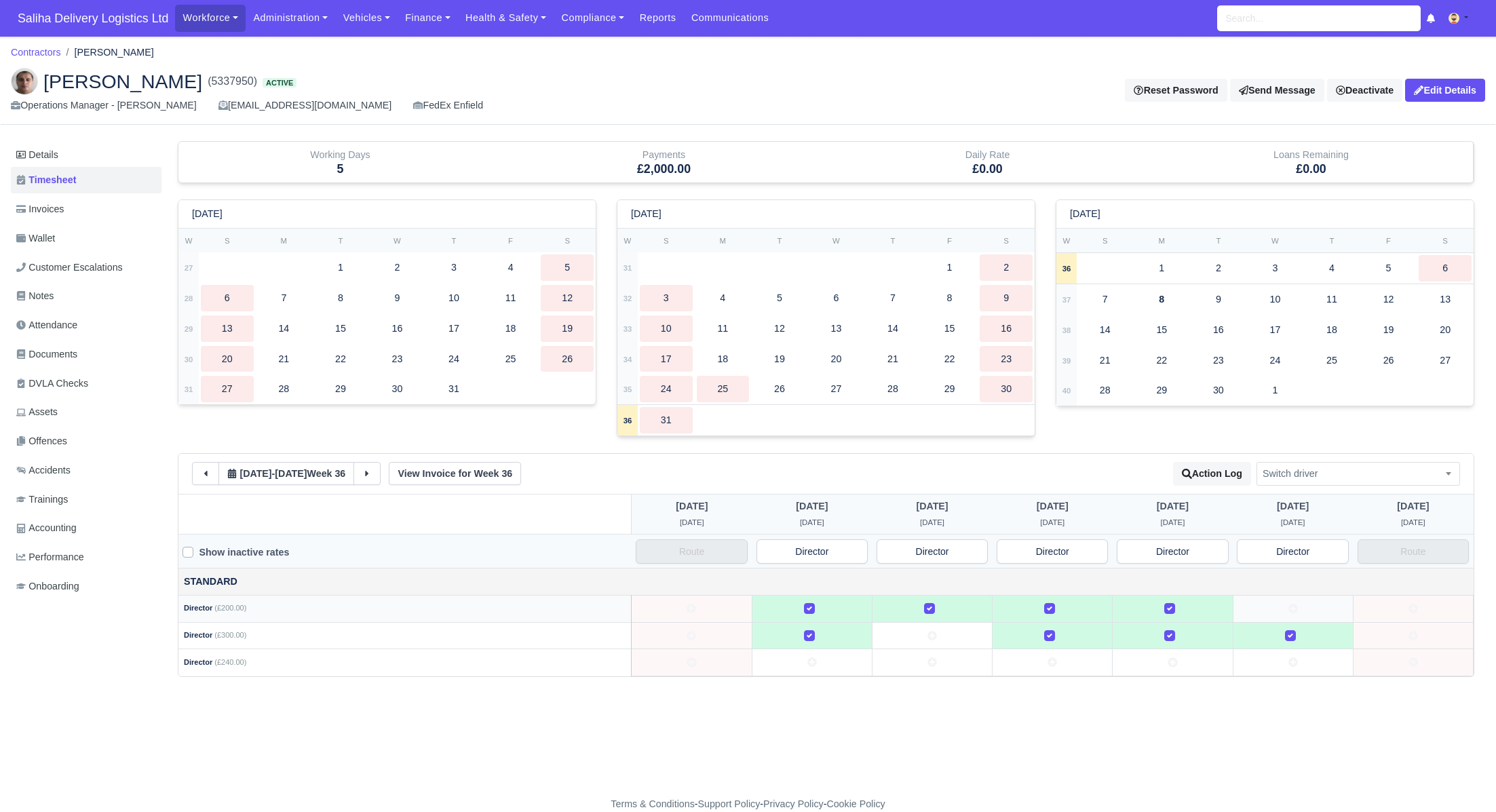
drag, startPoint x: 1186, startPoint y: 607, endPoint x: 1132, endPoint y: 611, distance: 54.1
click at [1186, 607] on div at bounding box center [1173, 609] width 108 height 15
drag, startPoint x: 1039, startPoint y: 608, endPoint x: 1026, endPoint y: 608, distance: 13.0
click at [1039, 608] on div at bounding box center [1053, 609] width 108 height 15
click at [935, 604] on div at bounding box center [932, 609] width 108 height 15
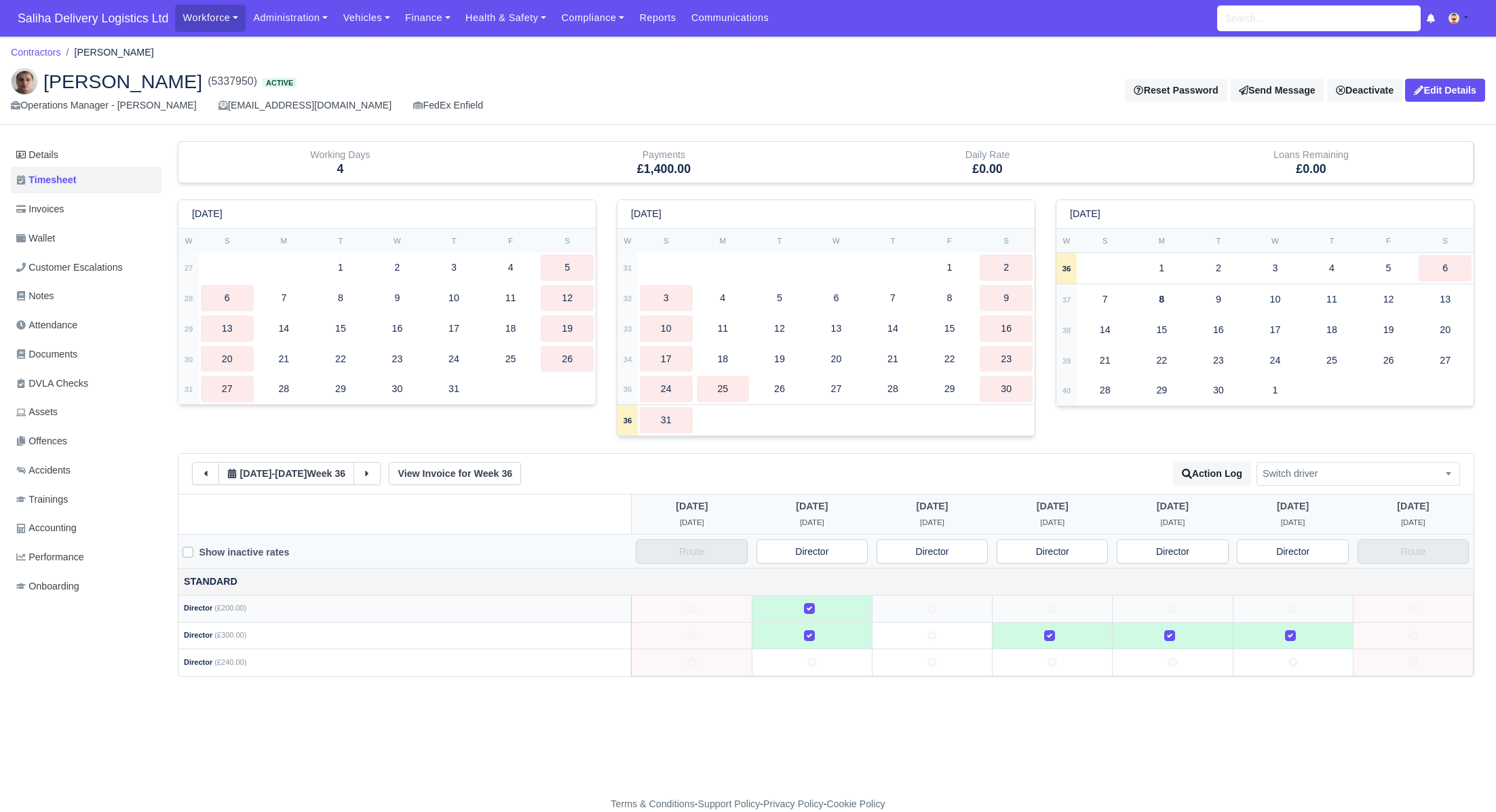
drag, startPoint x: 814, startPoint y: 600, endPoint x: 860, endPoint y: 619, distance: 49.8
click at [814, 601] on div at bounding box center [812, 609] width 108 height 15
click at [930, 631] on icon at bounding box center [932, 636] width 10 height 10
click at [209, 470] on icon at bounding box center [205, 474] width 10 height 10
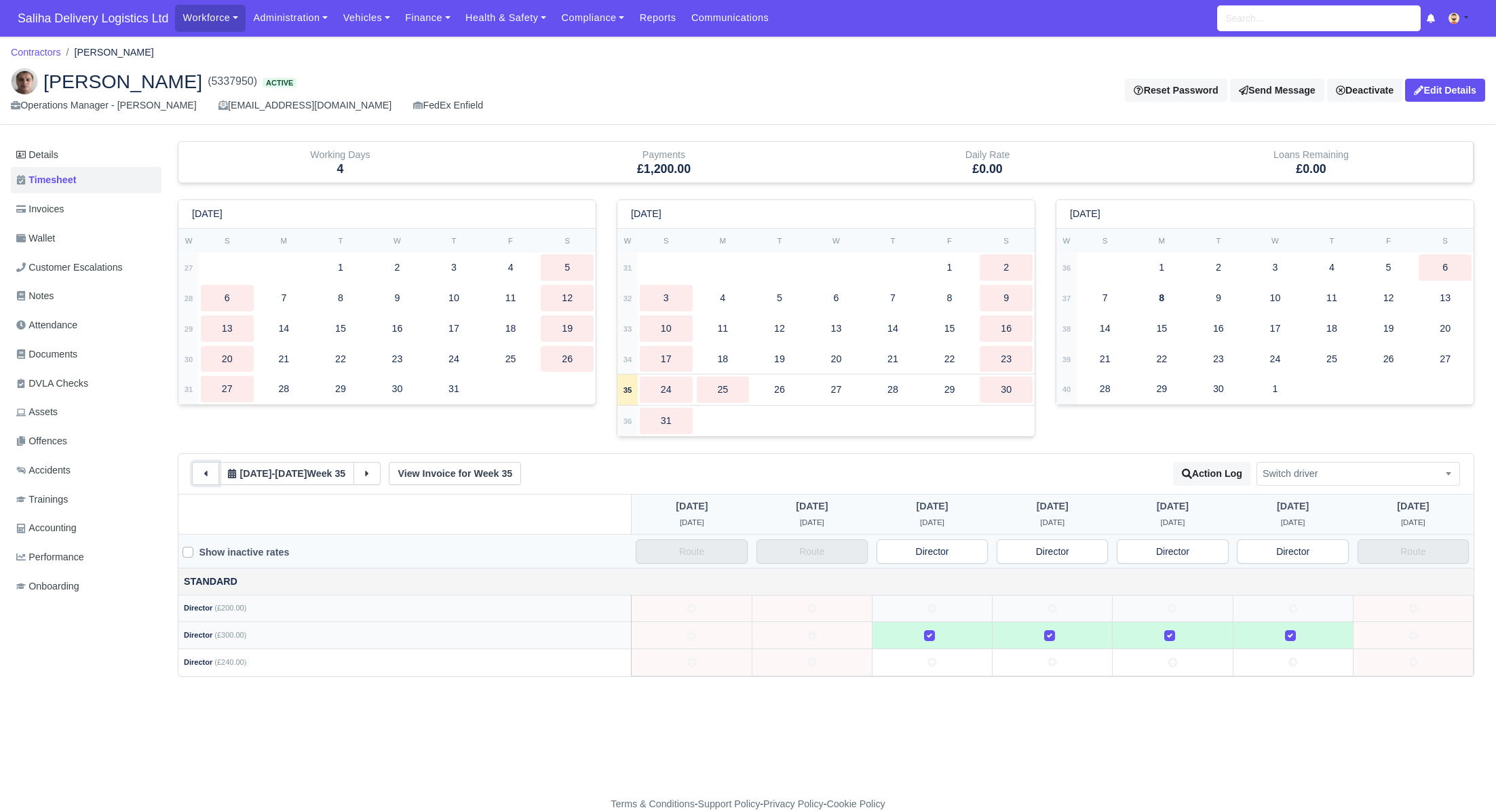
click at [209, 470] on icon at bounding box center [205, 474] width 10 height 10
click at [370, 470] on button at bounding box center [367, 474] width 28 height 23
click at [195, 469] on button at bounding box center [205, 474] width 28 height 23
click at [943, 546] on input "text" at bounding box center [932, 551] width 111 height 25
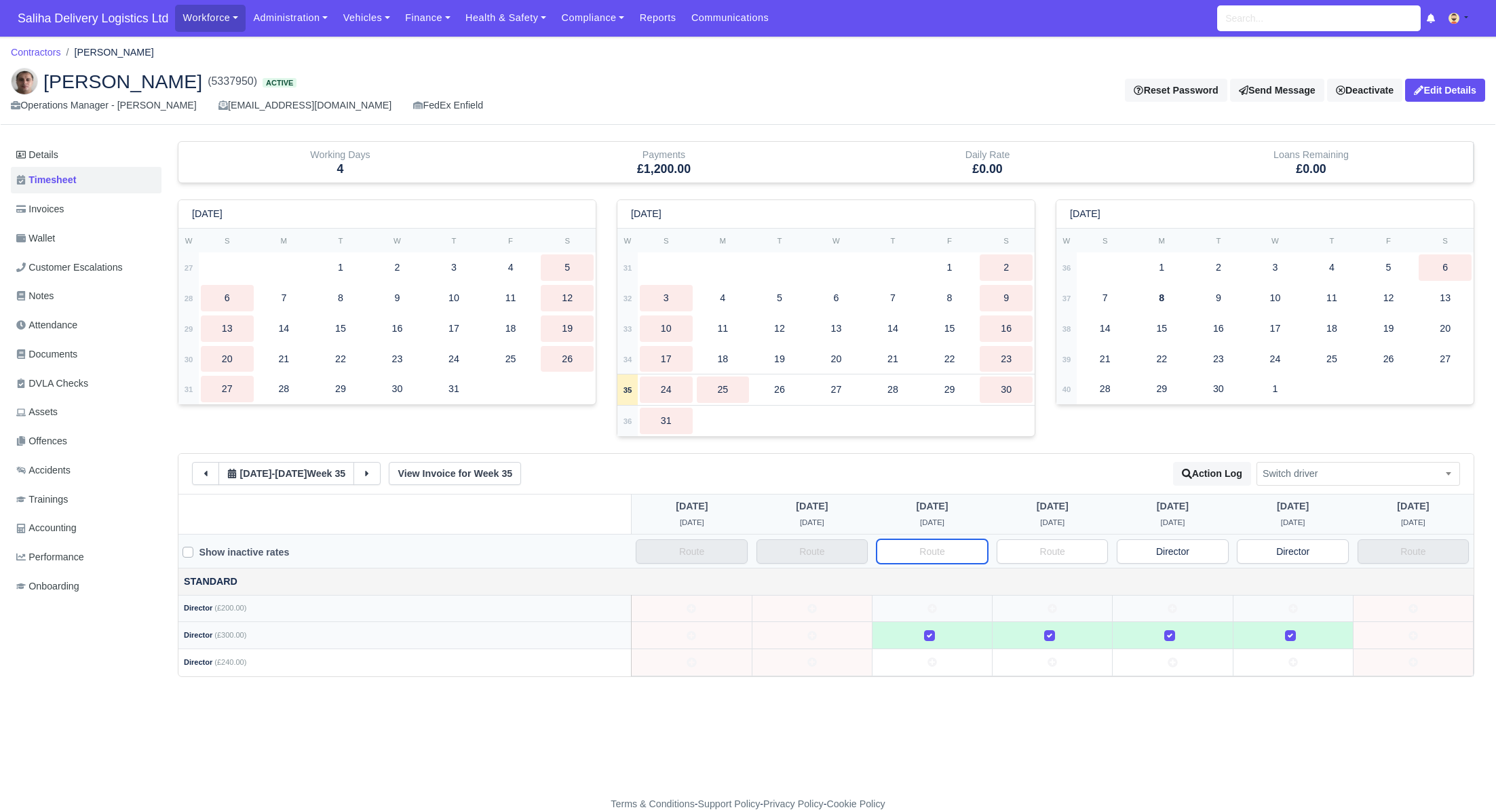
paste input "Director"
type input "Director"
click at [1077, 552] on input "text" at bounding box center [1052, 551] width 111 height 25
paste input "Director"
type input "Director"
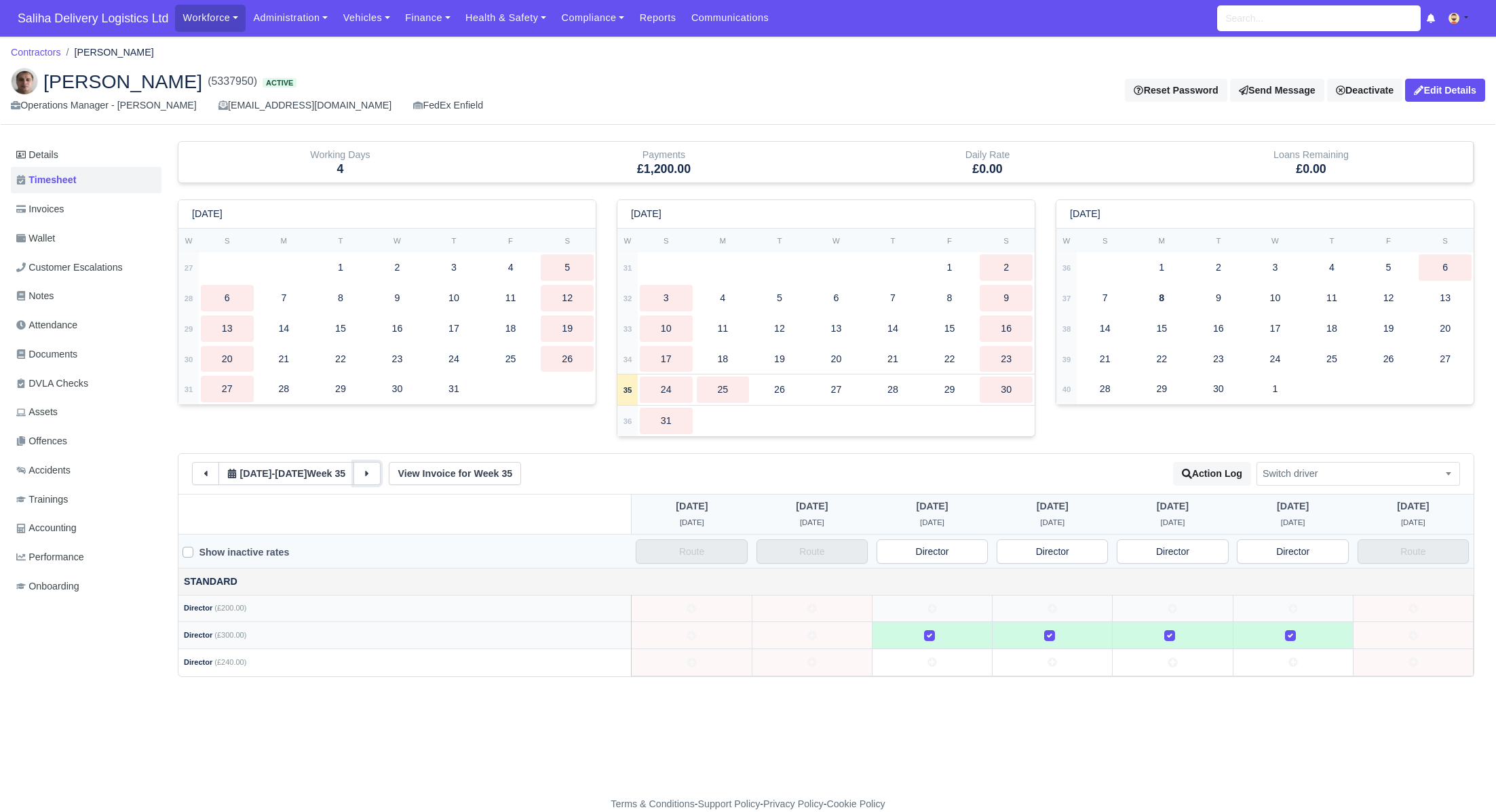
click at [380, 472] on button at bounding box center [367, 474] width 28 height 23
click at [816, 553] on input "text" at bounding box center [812, 551] width 111 height 25
paste input "Director"
type input "Director"
click at [372, 470] on icon at bounding box center [367, 474] width 10 height 10
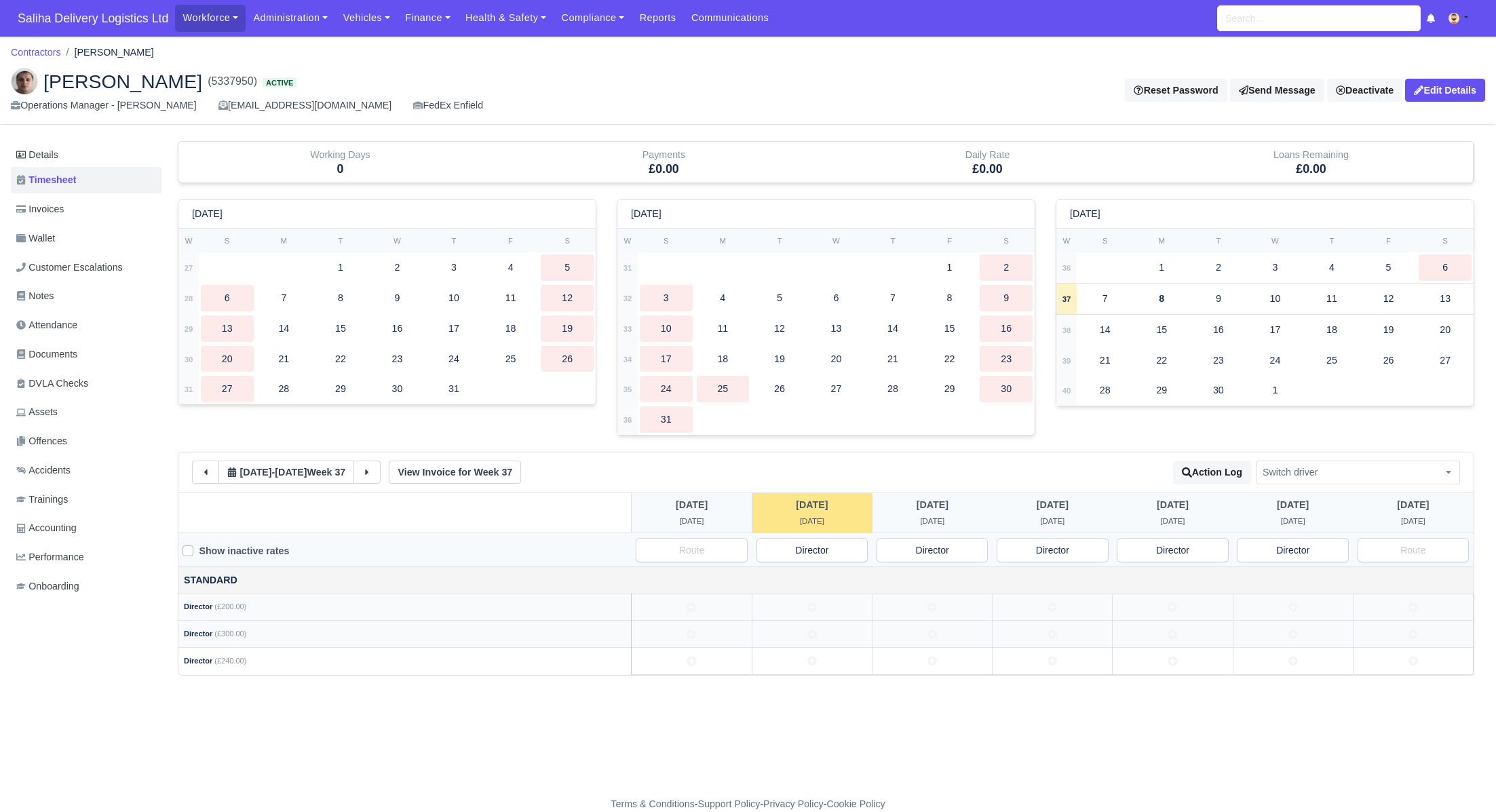
click at [817, 628] on td at bounding box center [812, 634] width 120 height 28
drag, startPoint x: 935, startPoint y: 636, endPoint x: 963, endPoint y: 636, distance: 28.0
click at [935, 636] on icon at bounding box center [932, 634] width 10 height 10
click at [1050, 633] on icon at bounding box center [1053, 634] width 10 height 10
click at [1160, 630] on td at bounding box center [1173, 634] width 120 height 28
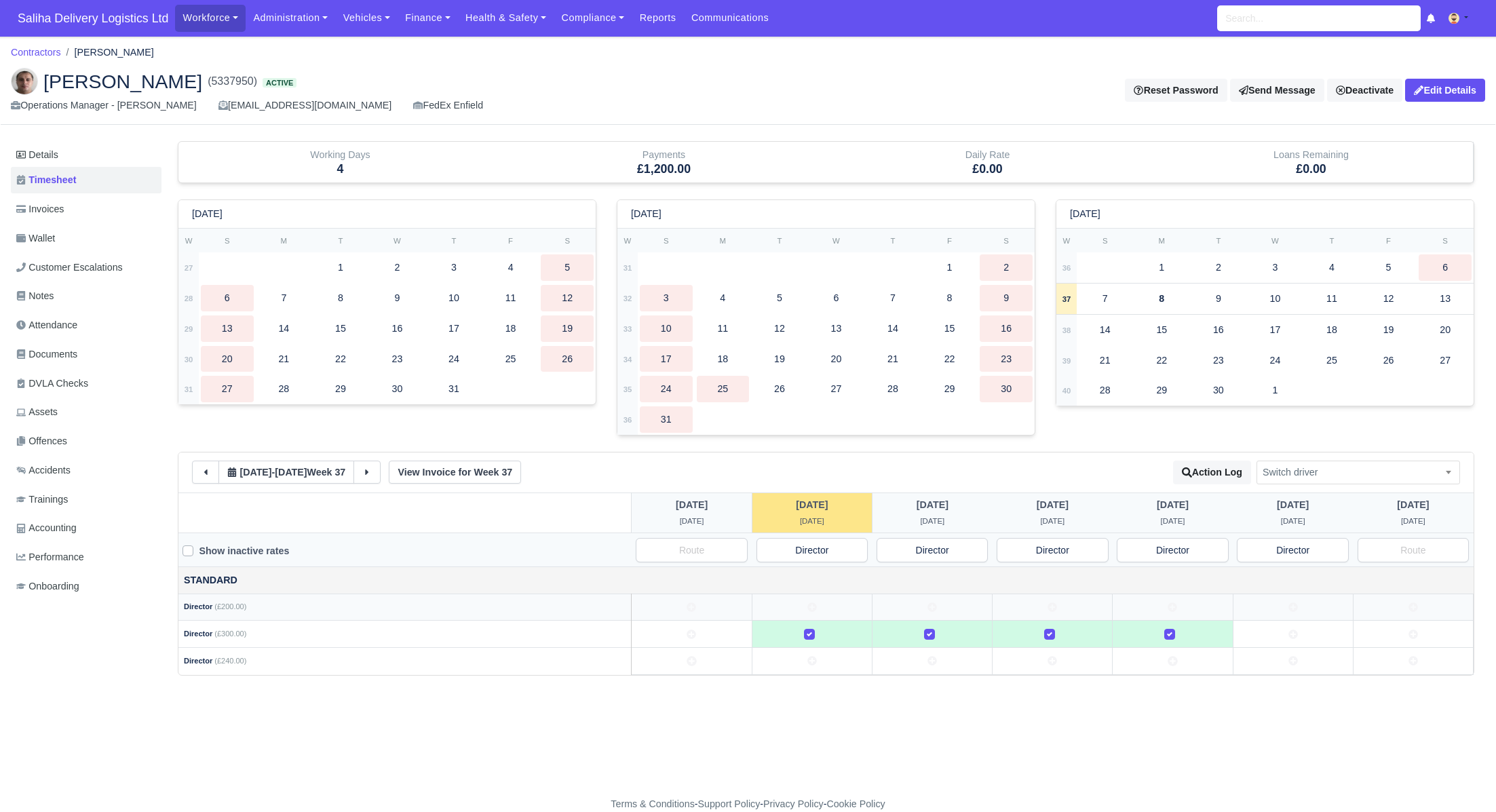
drag, startPoint x: 1273, startPoint y: 627, endPoint x: 1292, endPoint y: 628, distance: 19.0
click at [1273, 627] on td at bounding box center [1292, 634] width 120 height 28
drag, startPoint x: 371, startPoint y: 468, endPoint x: 491, endPoint y: 515, distance: 128.9
click at [371, 468] on icon at bounding box center [367, 473] width 10 height 10
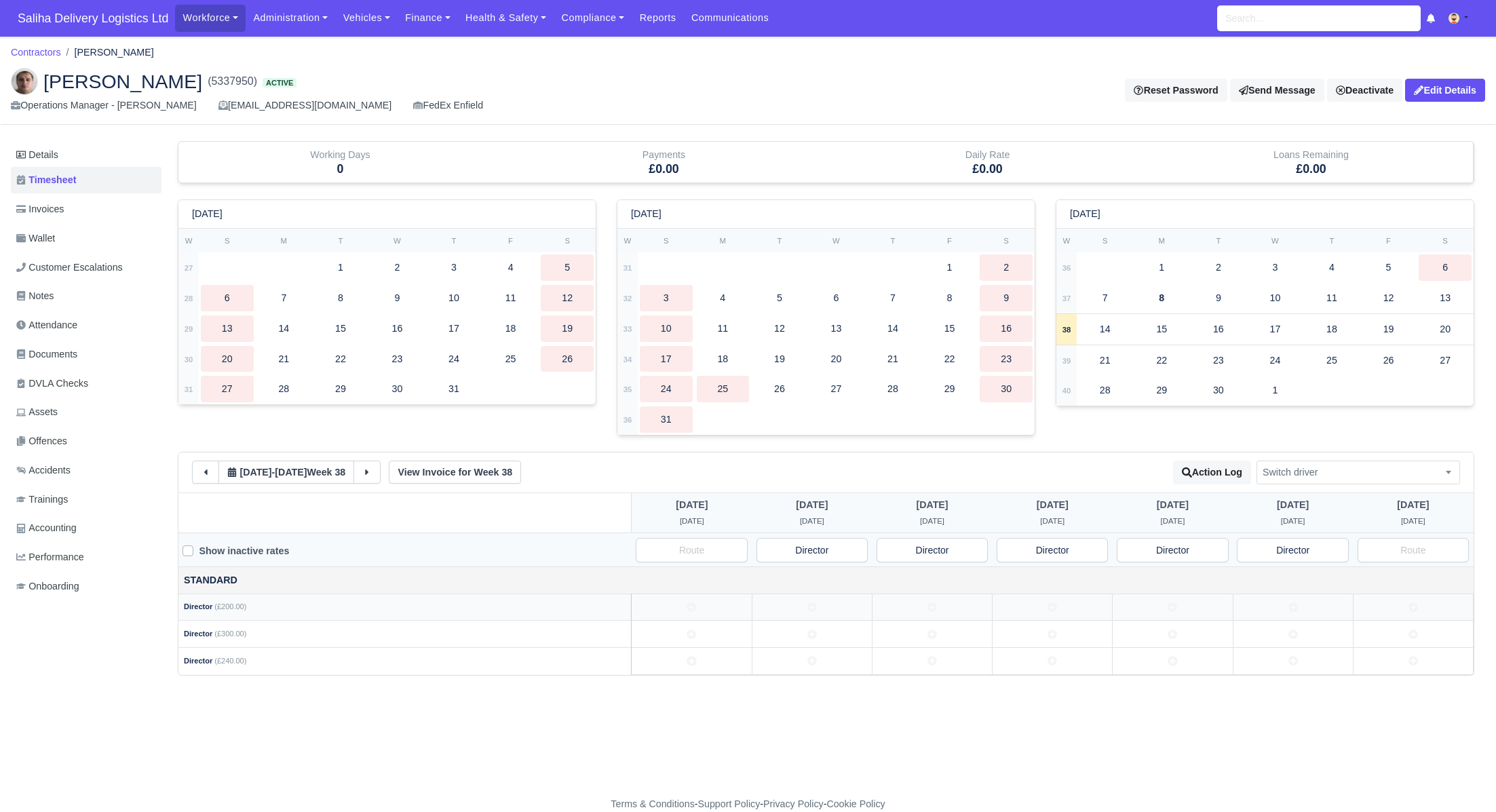
click at [815, 629] on icon at bounding box center [812, 634] width 10 height 10
click at [956, 637] on td at bounding box center [932, 634] width 120 height 28
click at [1079, 630] on td at bounding box center [1053, 634] width 120 height 28
click at [1165, 628] on td at bounding box center [1173, 634] width 120 height 28
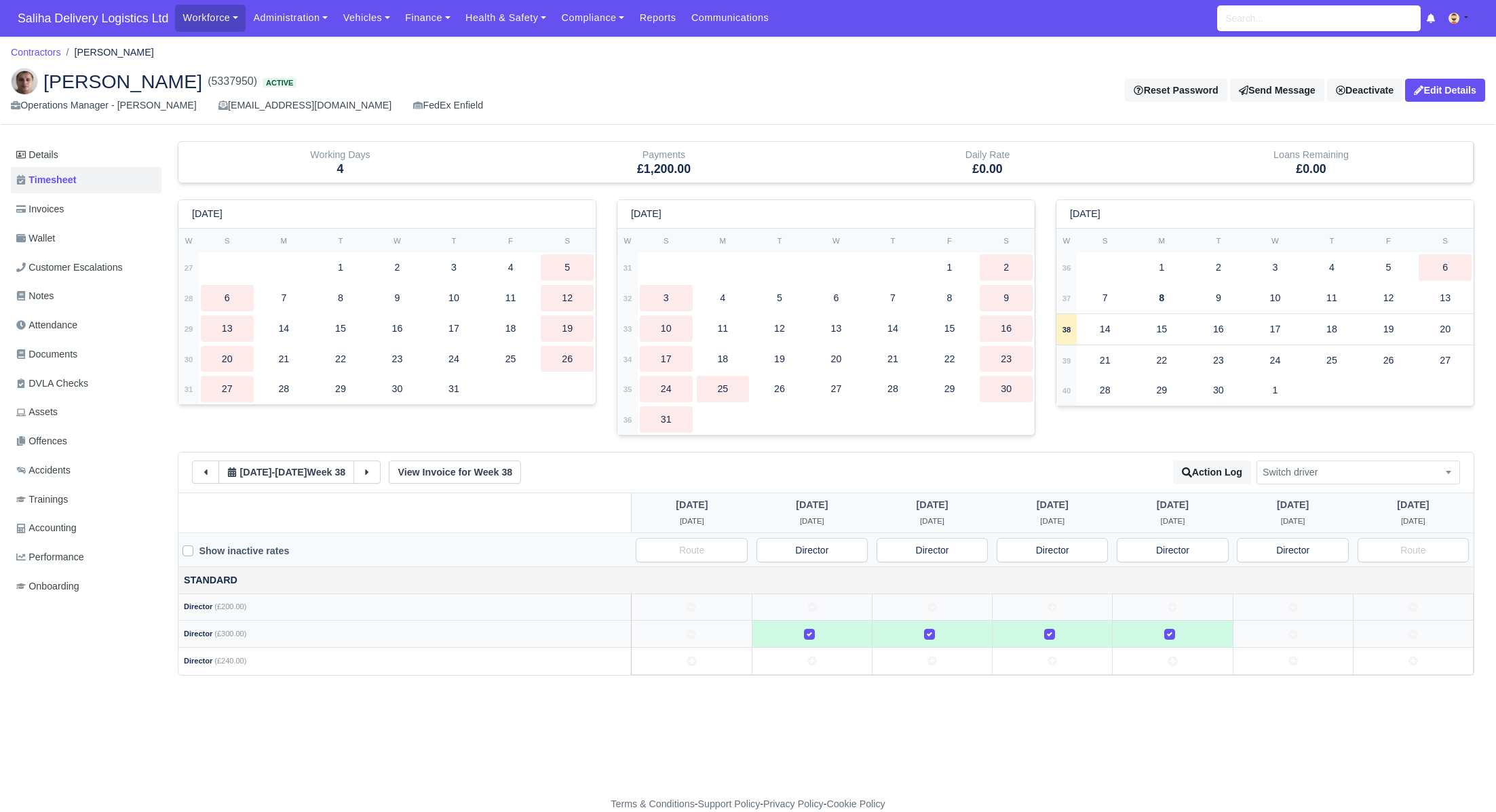
click at [1261, 630] on td at bounding box center [1292, 634] width 120 height 28
click at [207, 18] on link "Workforce" at bounding box center [210, 18] width 70 height 27
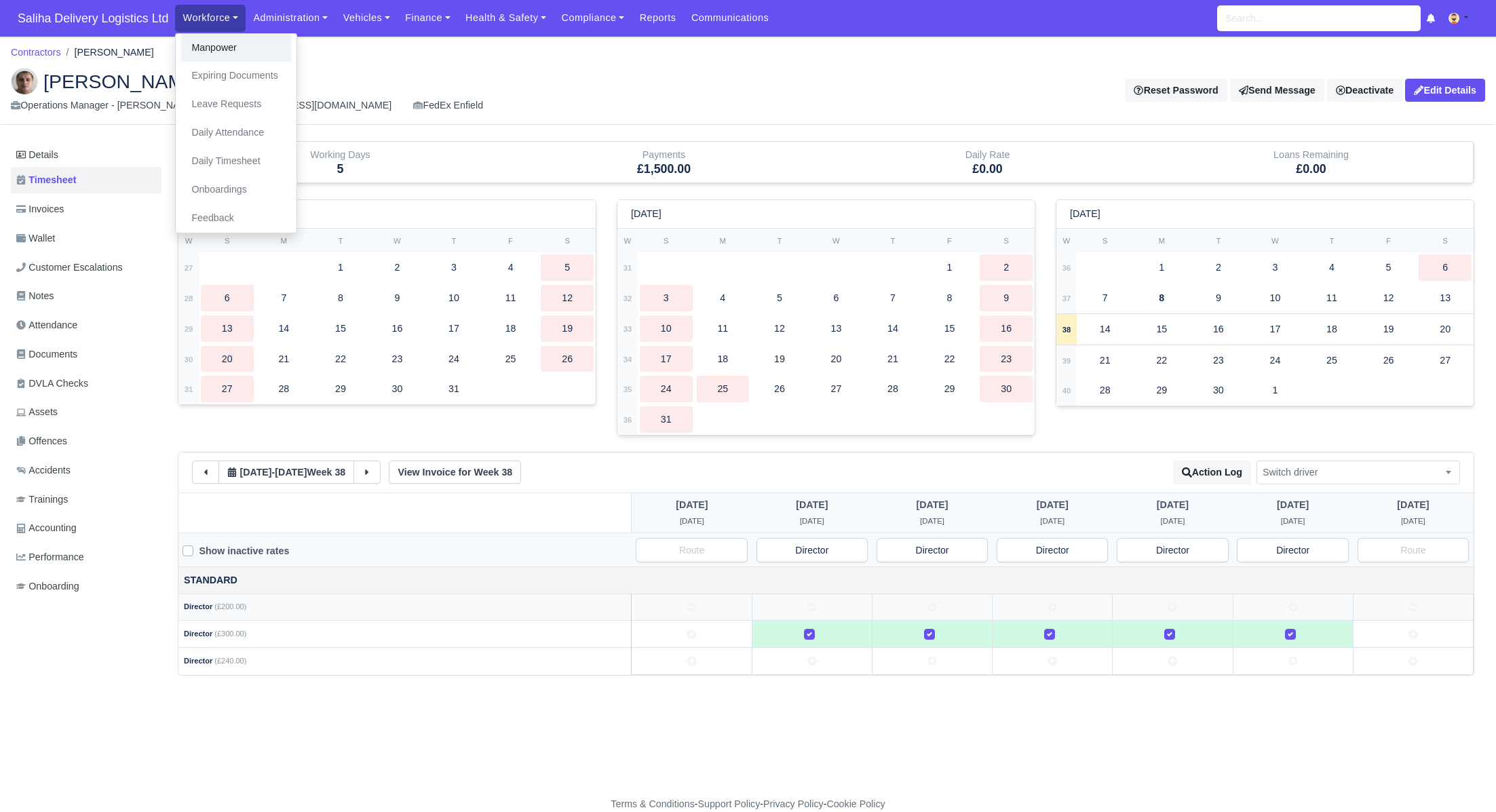
click at [273, 34] on link "Manpower" at bounding box center [237, 48] width 110 height 29
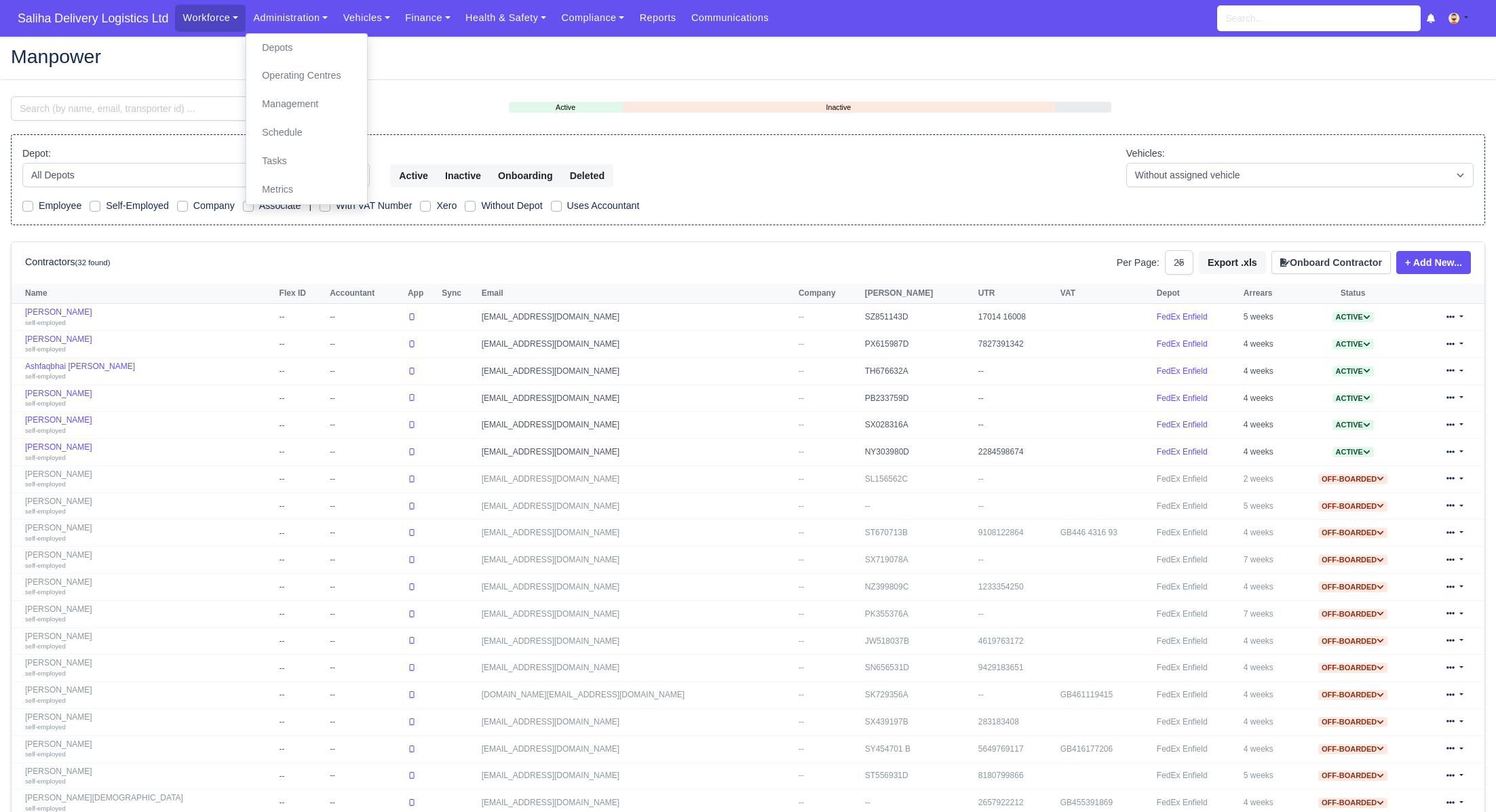
select select "25"
click at [275, 128] on link "Schedule" at bounding box center [307, 133] width 110 height 29
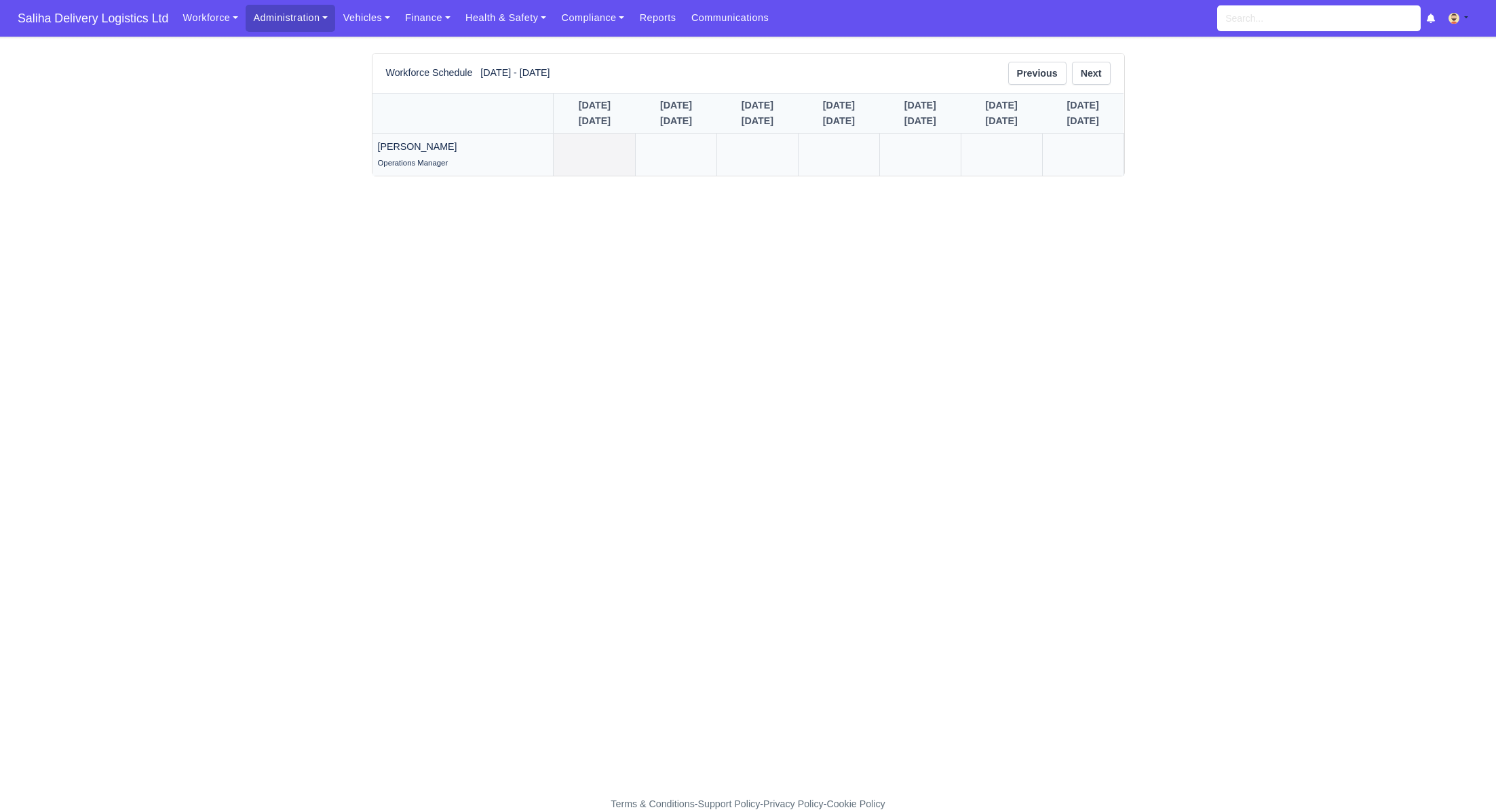
drag, startPoint x: 524, startPoint y: 163, endPoint x: 697, endPoint y: 175, distance: 173.4
click at [554, 163] on link at bounding box center [594, 155] width 82 height 42
drag, startPoint x: 1067, startPoint y: 159, endPoint x: 1039, endPoint y: 148, distance: 30.1
click at [1067, 159] on link at bounding box center [1083, 155] width 81 height 42
click at [1058, 73] on link "Previous" at bounding box center [1037, 73] width 58 height 23
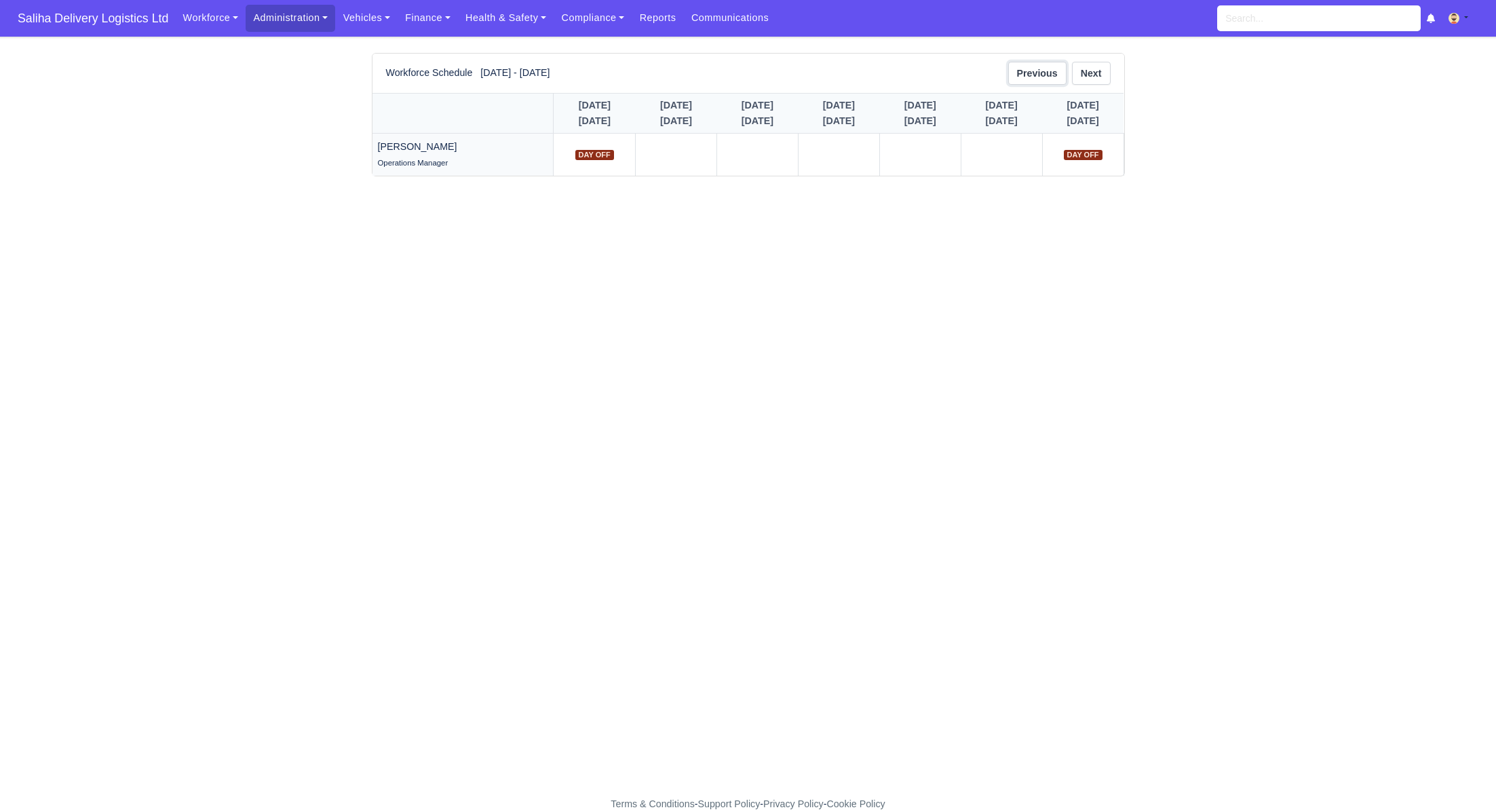
click at [1038, 71] on link "Previous" at bounding box center [1037, 73] width 58 height 23
click at [1093, 74] on link "Next" at bounding box center [1091, 73] width 39 height 23
click at [1083, 141] on link at bounding box center [1083, 155] width 81 height 42
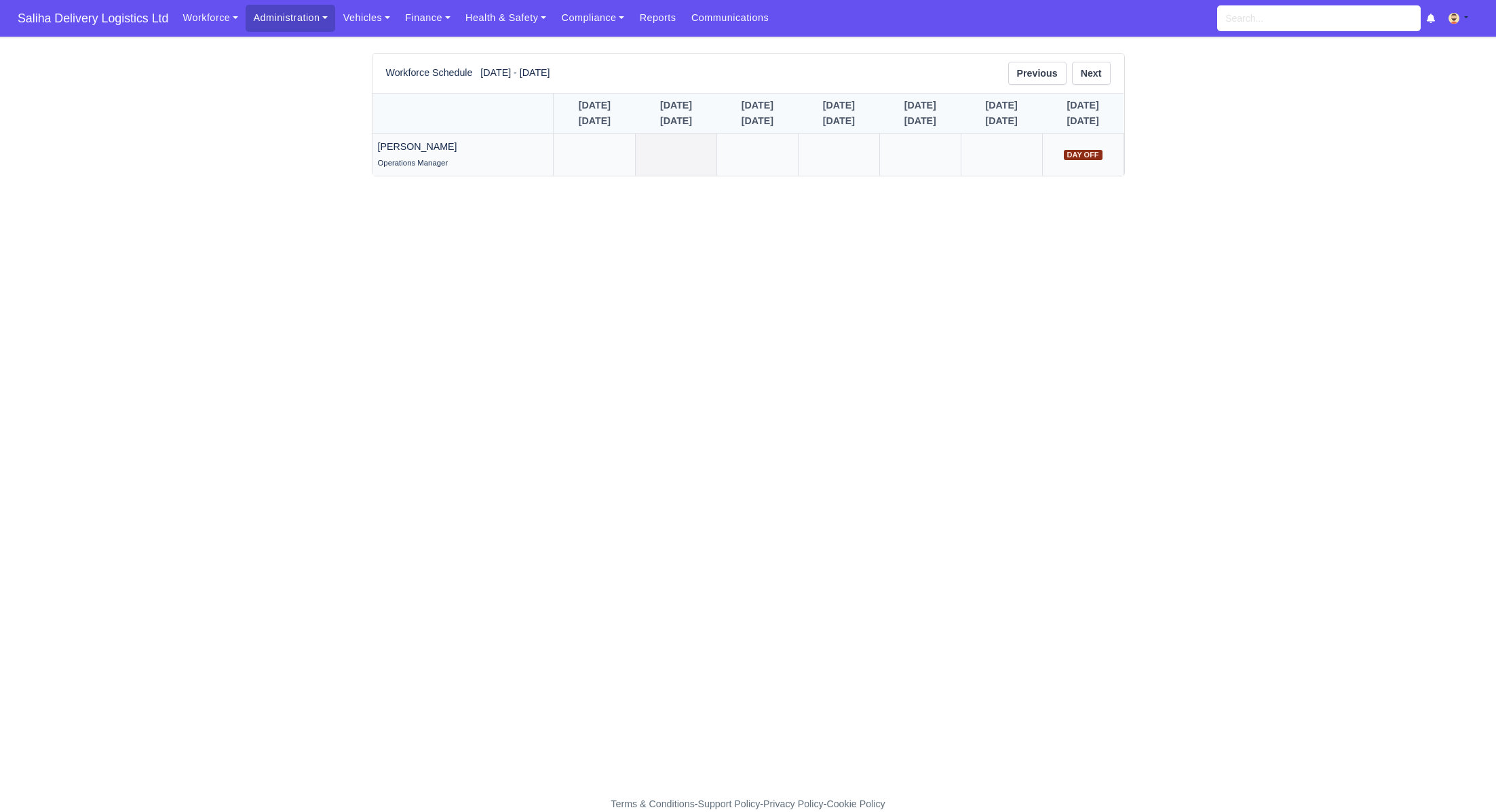
drag, startPoint x: 506, startPoint y: 149, endPoint x: 656, endPoint y: 144, distance: 150.1
click at [554, 149] on link at bounding box center [594, 155] width 82 height 42
click at [1102, 76] on link "Next" at bounding box center [1091, 73] width 39 height 23
drag, startPoint x: 1051, startPoint y: 150, endPoint x: 1025, endPoint y: 150, distance: 26.0
click at [1050, 150] on link at bounding box center [1083, 155] width 81 height 42
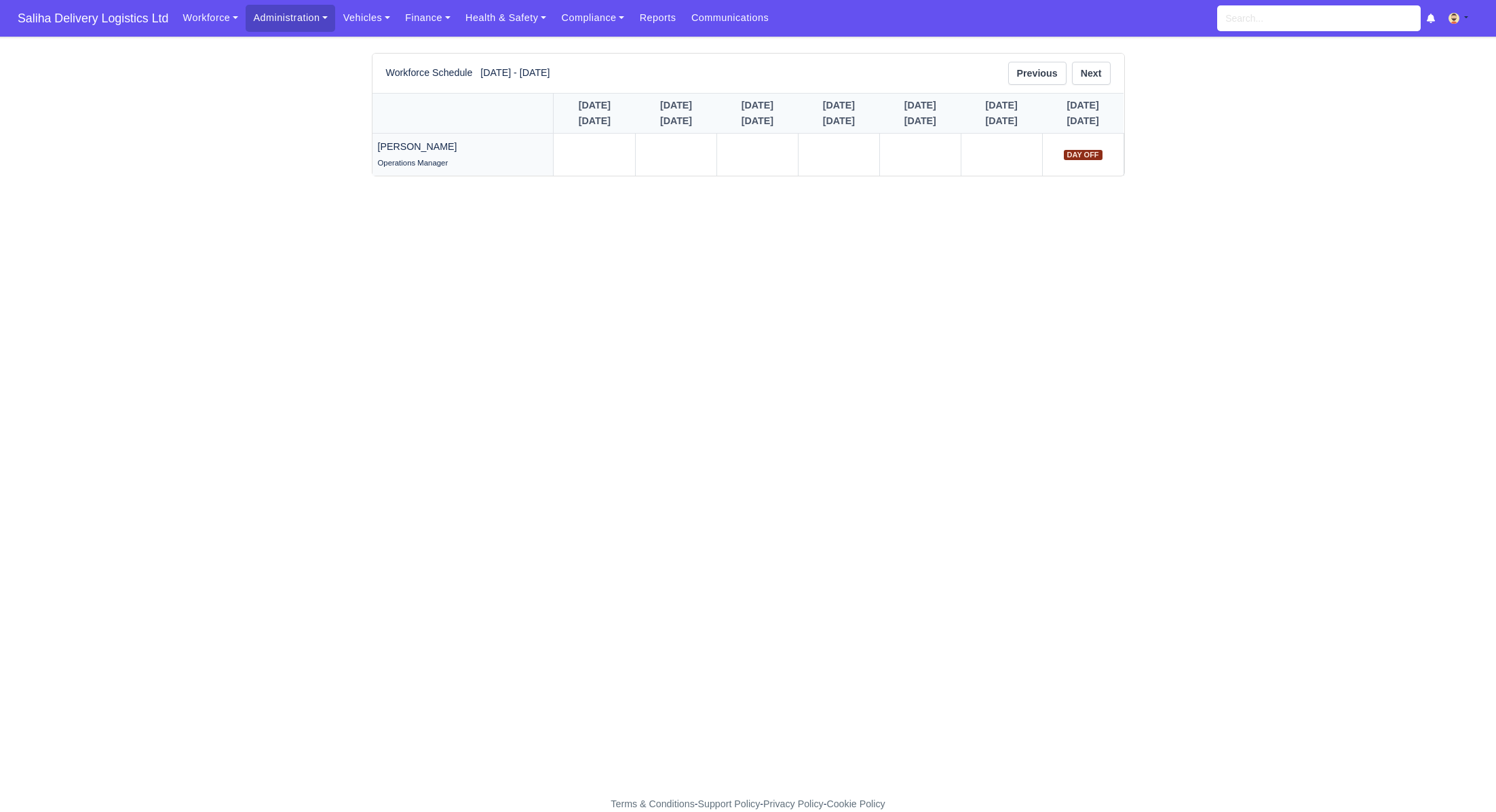
drag, startPoint x: 550, startPoint y: 144, endPoint x: 578, endPoint y: 139, distance: 28.4
click at [554, 144] on link at bounding box center [594, 155] width 82 height 42
click at [1102, 66] on link "Next" at bounding box center [1091, 73] width 39 height 23
click at [1091, 148] on link at bounding box center [1083, 155] width 81 height 42
click at [555, 150] on link at bounding box center [594, 155] width 82 height 42
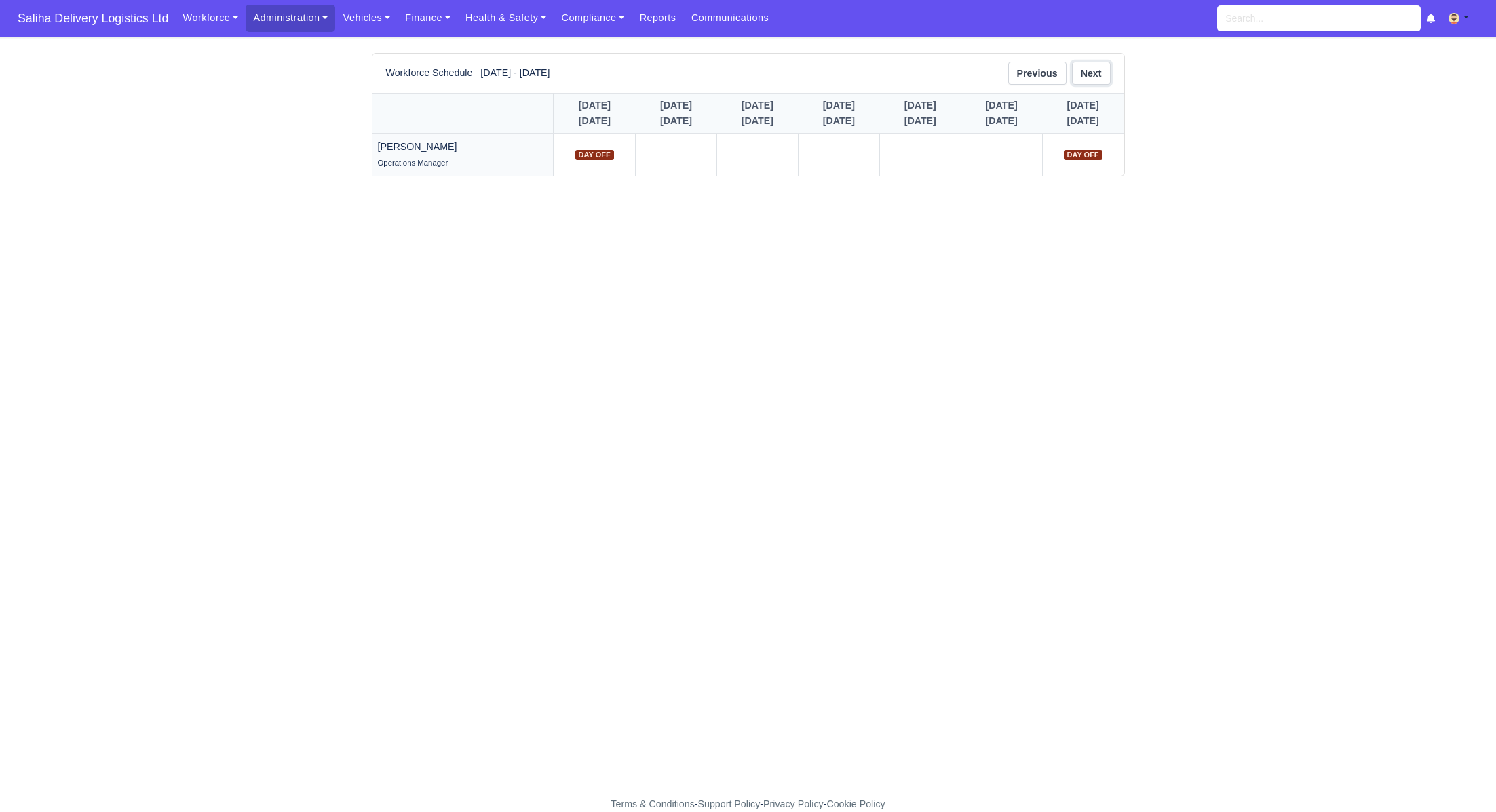
click at [1103, 69] on link "Next" at bounding box center [1091, 73] width 39 height 23
click at [1082, 155] on link at bounding box center [1083, 155] width 81 height 42
click at [558, 155] on link at bounding box center [594, 155] width 82 height 42
click at [1100, 68] on link "Next" at bounding box center [1091, 73] width 39 height 23
click at [1086, 151] on link at bounding box center [1083, 155] width 81 height 42
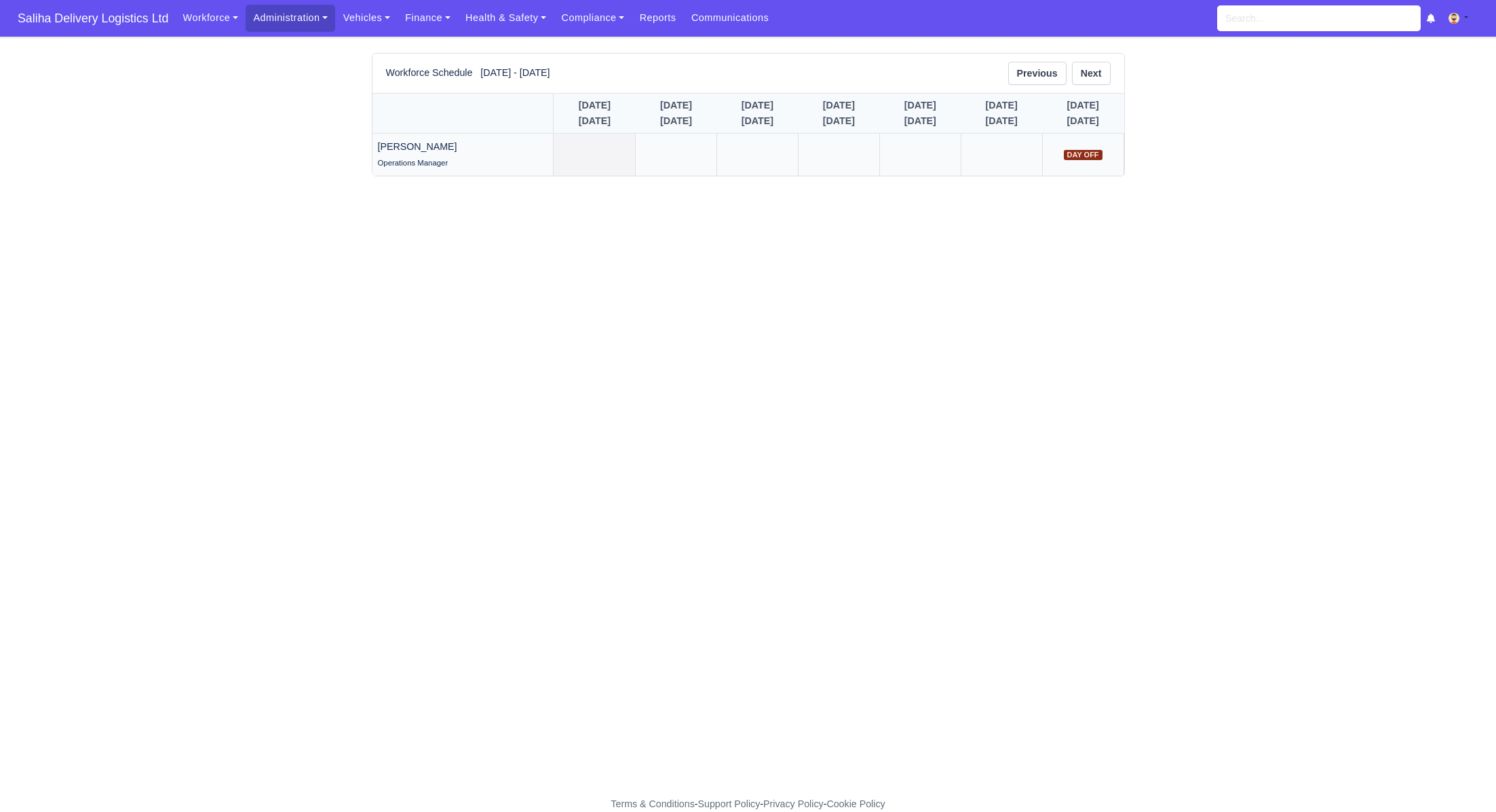
click at [554, 145] on link at bounding box center [594, 155] width 82 height 42
drag, startPoint x: 1088, startPoint y: 67, endPoint x: 1089, endPoint y: 86, distance: 19.0
click at [1088, 67] on link "Next" at bounding box center [1091, 73] width 39 height 23
click at [1088, 145] on link at bounding box center [1083, 155] width 81 height 42
click at [554, 157] on link at bounding box center [594, 155] width 82 height 42
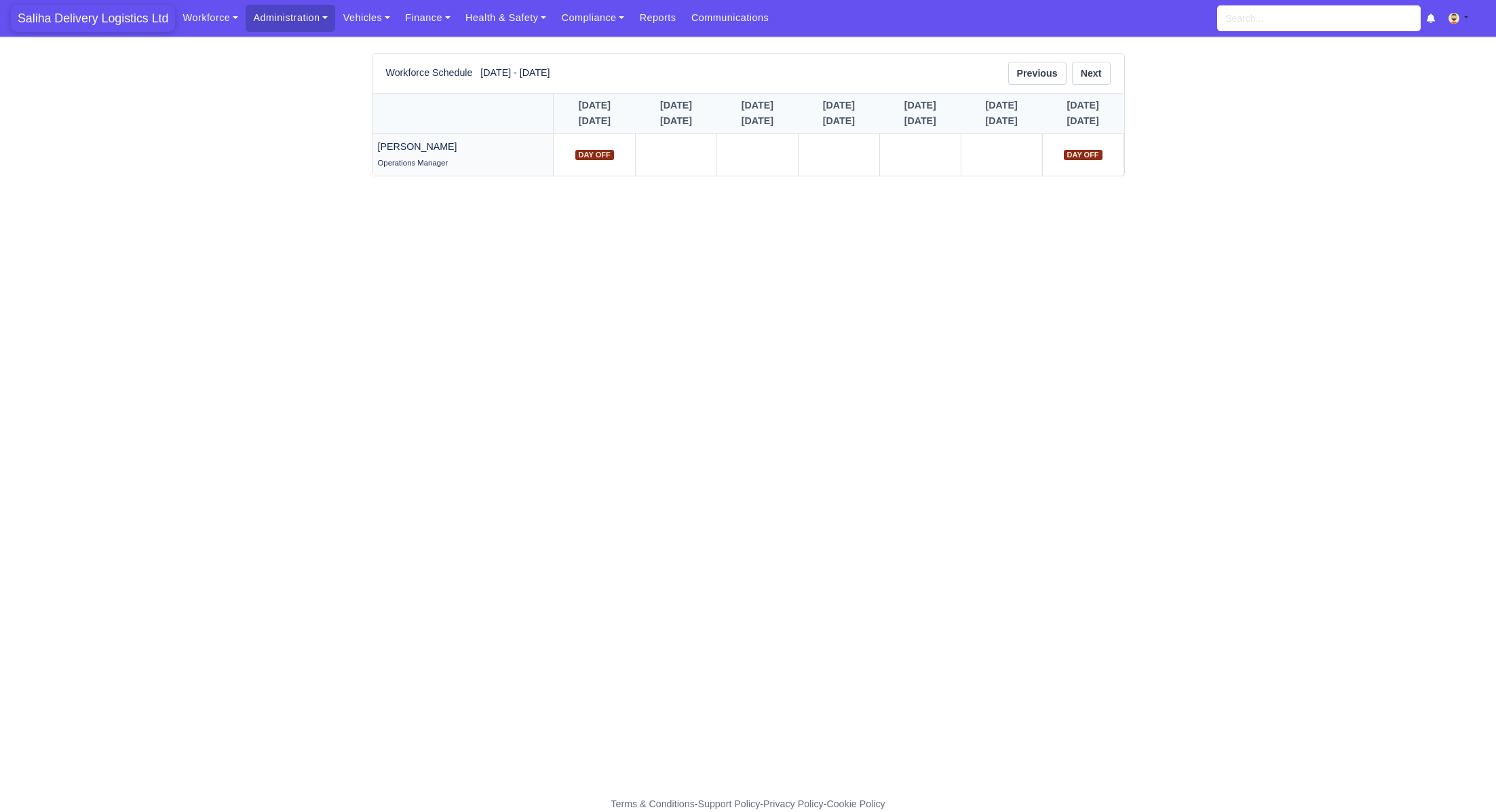
drag, startPoint x: 106, startPoint y: 28, endPoint x: 111, endPoint y: 10, distance: 18.7
click at [106, 28] on span "Saliha Delivery Logistics Ltd" at bounding box center [92, 18] width 165 height 28
